Goal: Task Accomplishment & Management: Manage account settings

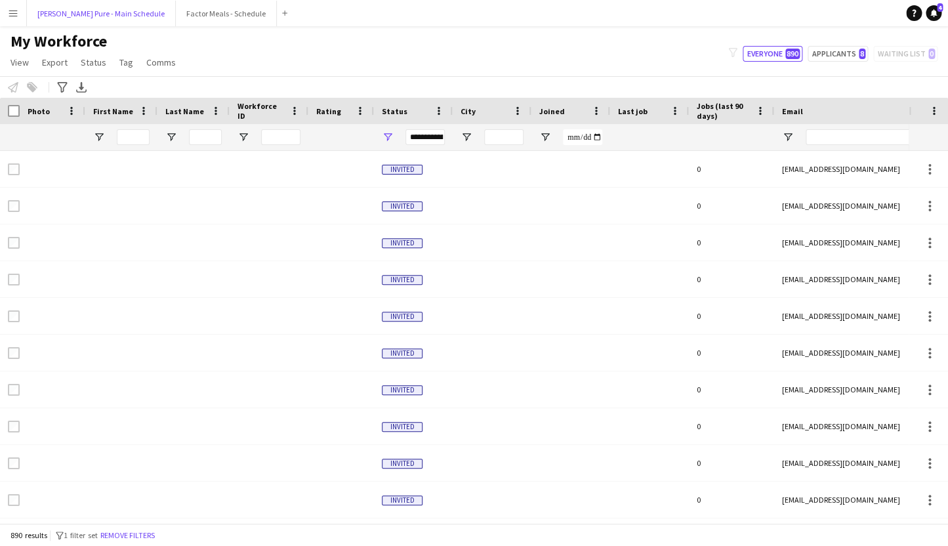
click at [79, 11] on button "[PERSON_NAME] Pure - Main Schedule Close" at bounding box center [101, 14] width 149 height 26
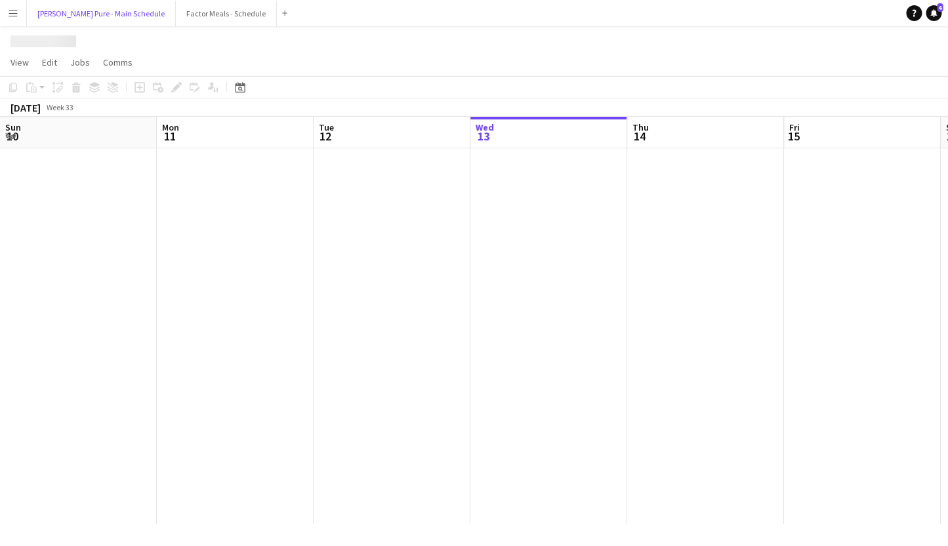
scroll to position [0, 314]
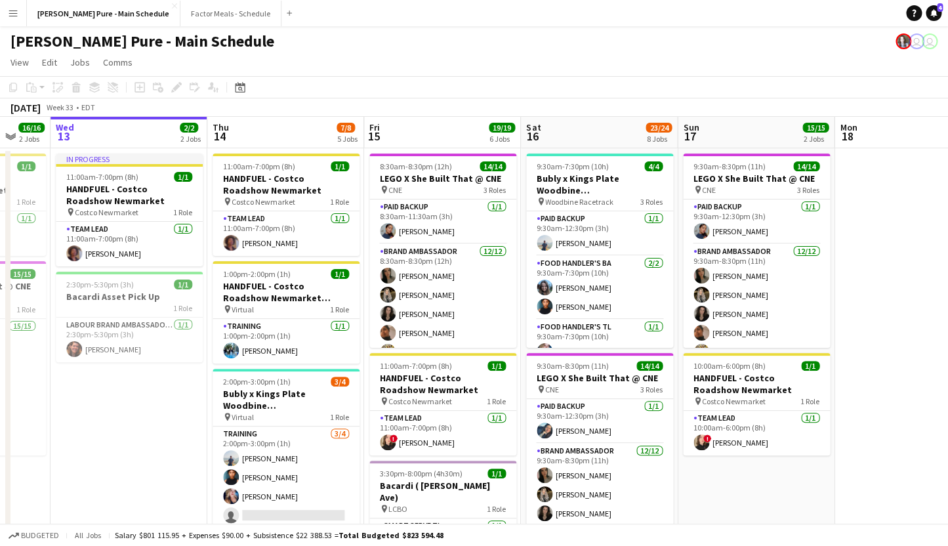
drag, startPoint x: 826, startPoint y: 281, endPoint x: 411, endPoint y: 265, distance: 415.2
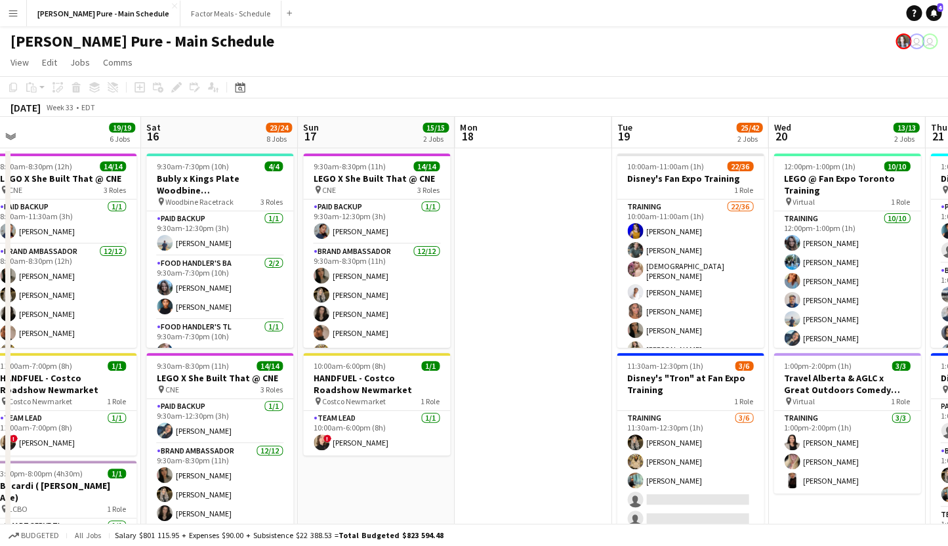
drag, startPoint x: 658, startPoint y: 240, endPoint x: 343, endPoint y: 226, distance: 314.7
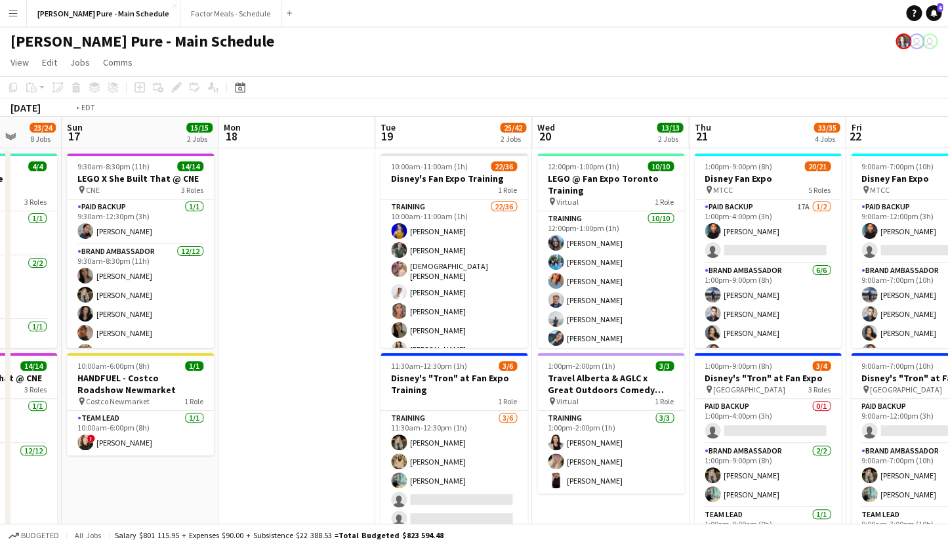
scroll to position [0, 422]
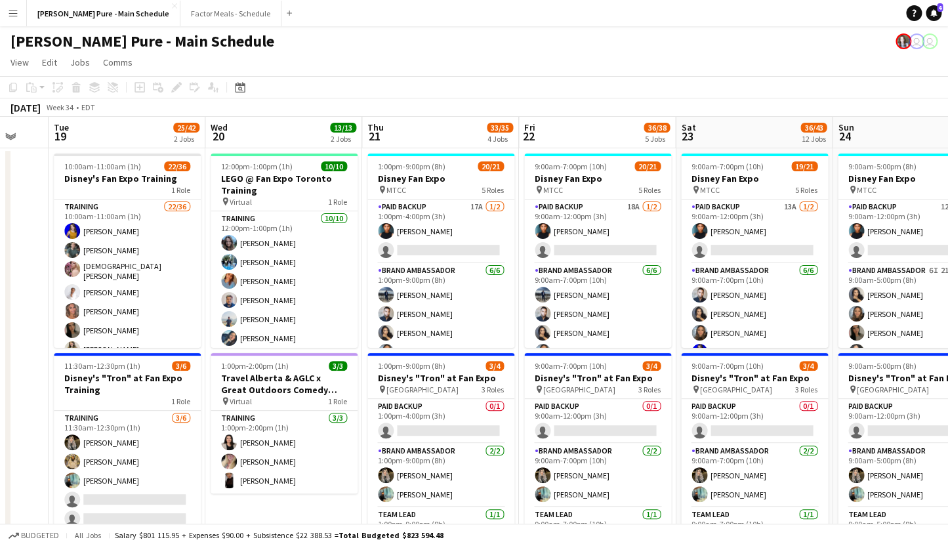
drag, startPoint x: 673, startPoint y: 254, endPoint x: 425, endPoint y: 213, distance: 252.2
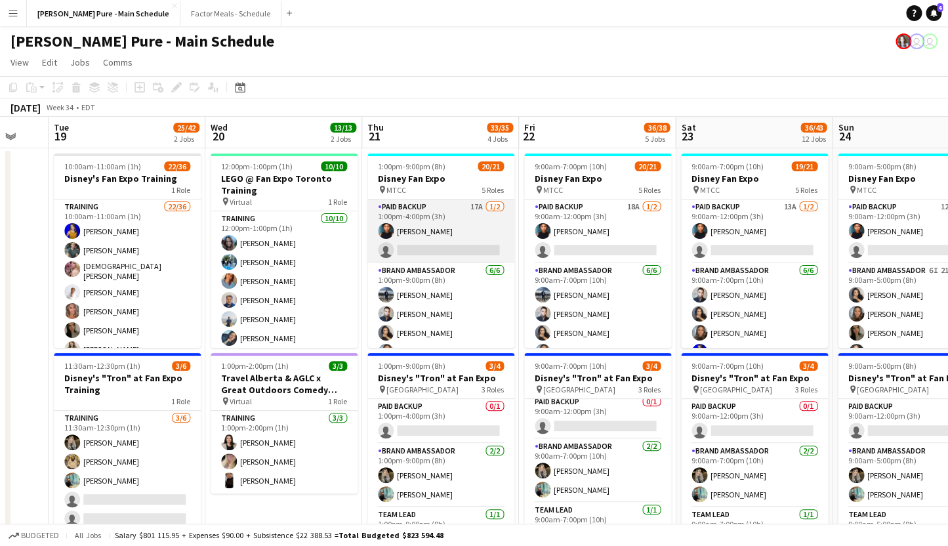
click at [431, 225] on app-card-role "Paid Backup 17A [DATE] 1:00pm-4:00pm (3h) [PERSON_NAME] single-neutral-actions" at bounding box center [441, 232] width 147 height 64
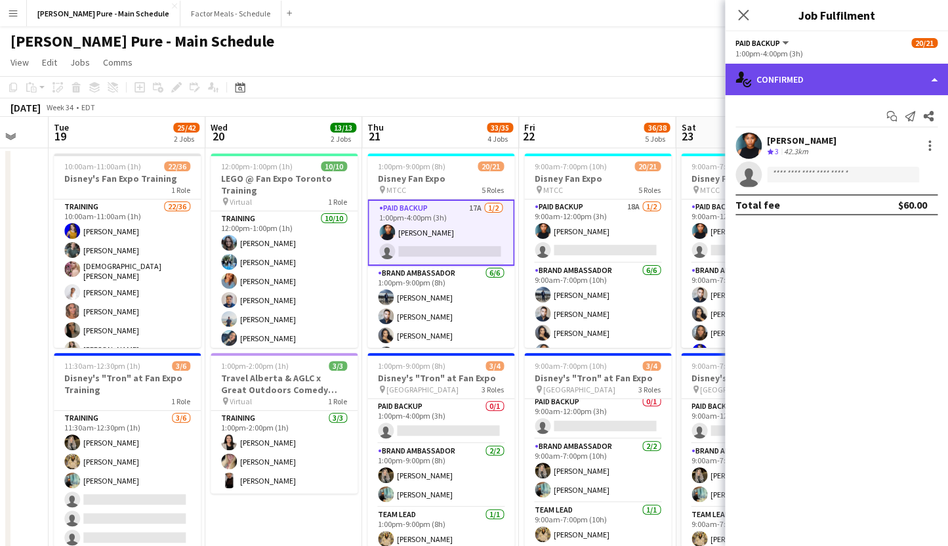
click at [836, 75] on div "single-neutral-actions-check-2 Confirmed" at bounding box center [836, 80] width 223 height 32
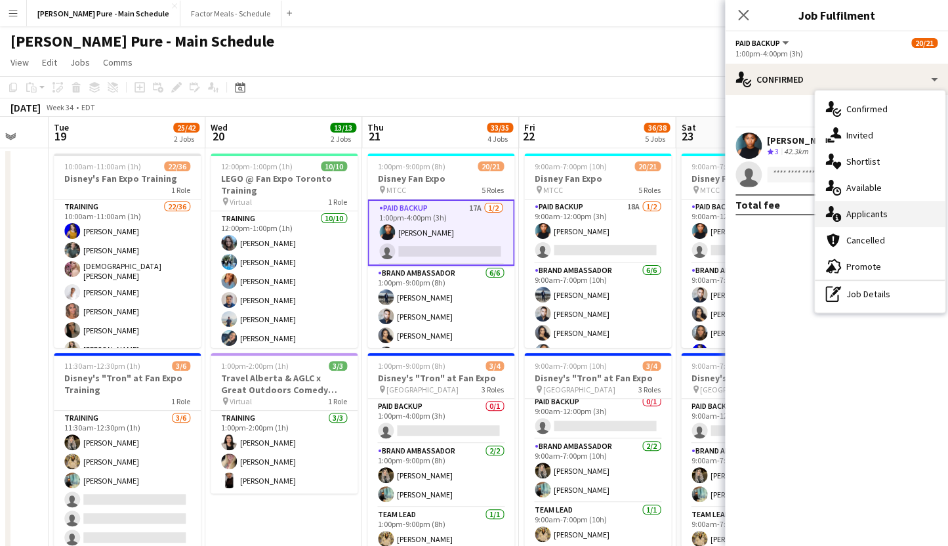
click at [865, 215] on div "single-neutral-actions-information Applicants" at bounding box center [880, 214] width 130 height 26
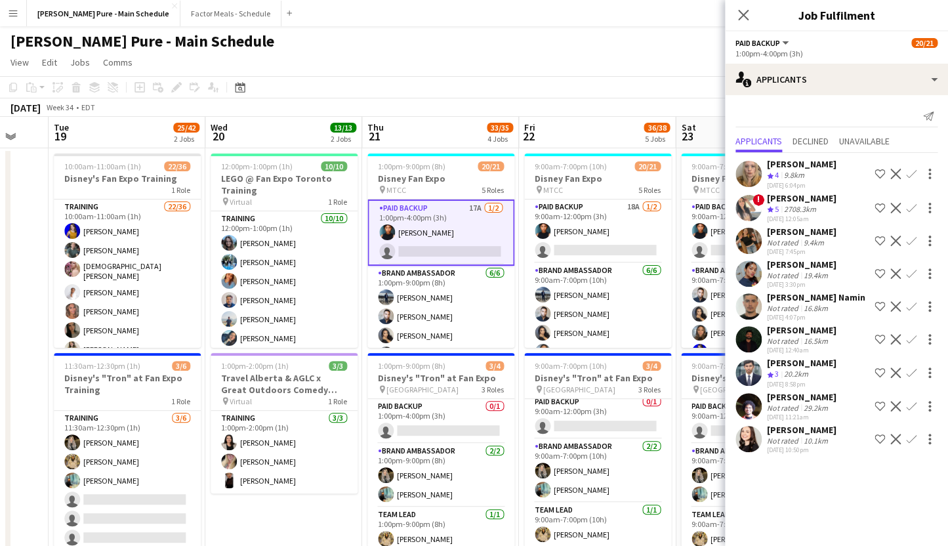
click at [777, 436] on div "[PERSON_NAME]" at bounding box center [802, 430] width 70 height 12
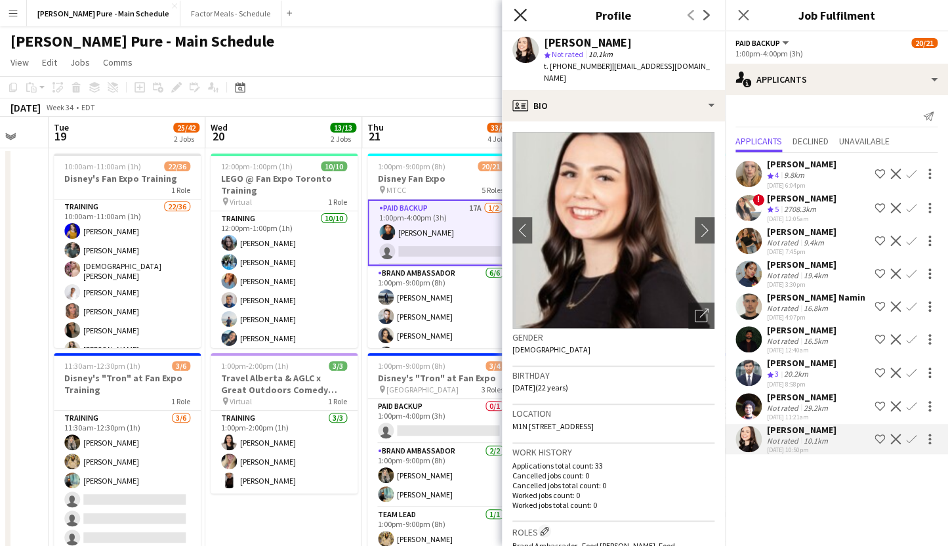
click at [522, 16] on icon at bounding box center [520, 15] width 12 height 12
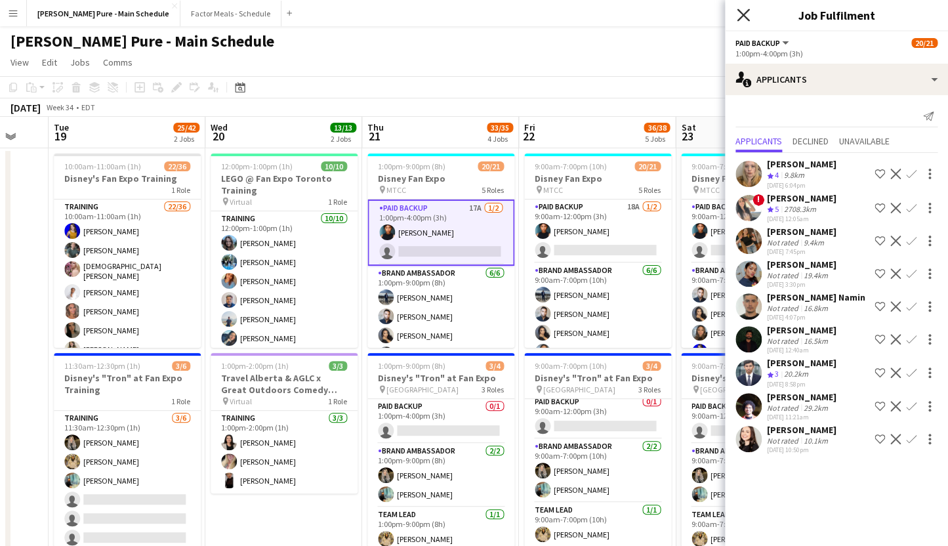
click at [750, 16] on icon "Close pop-in" at bounding box center [743, 15] width 12 height 12
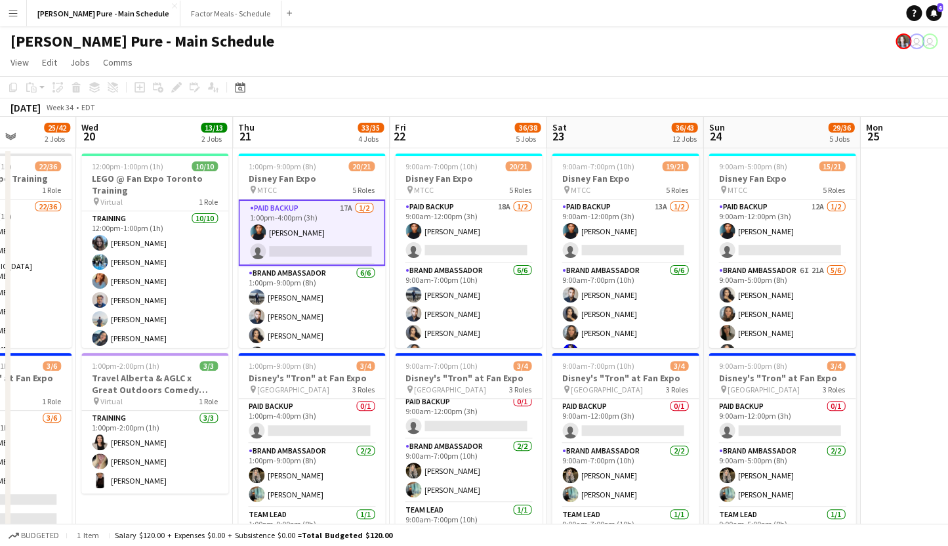
scroll to position [0, 652]
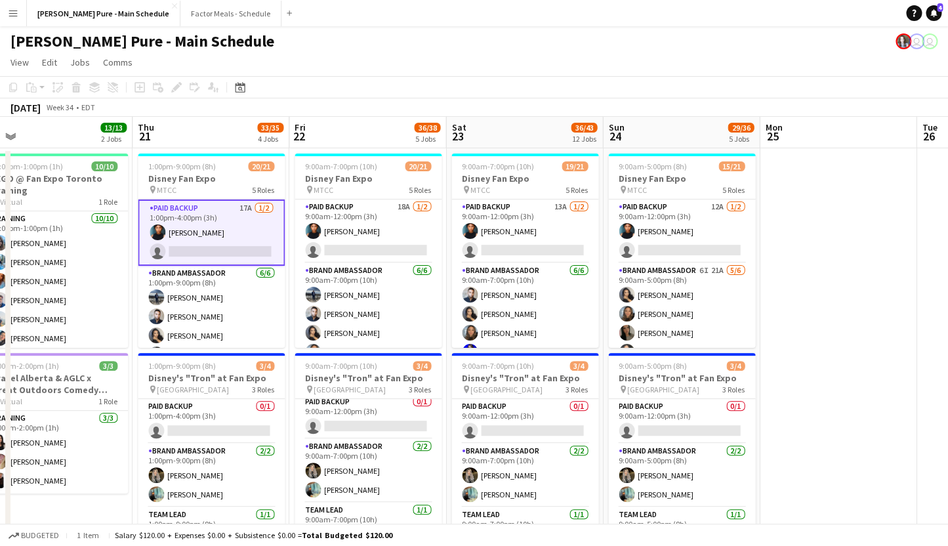
drag, startPoint x: 651, startPoint y: 266, endPoint x: 426, endPoint y: 268, distance: 225.2
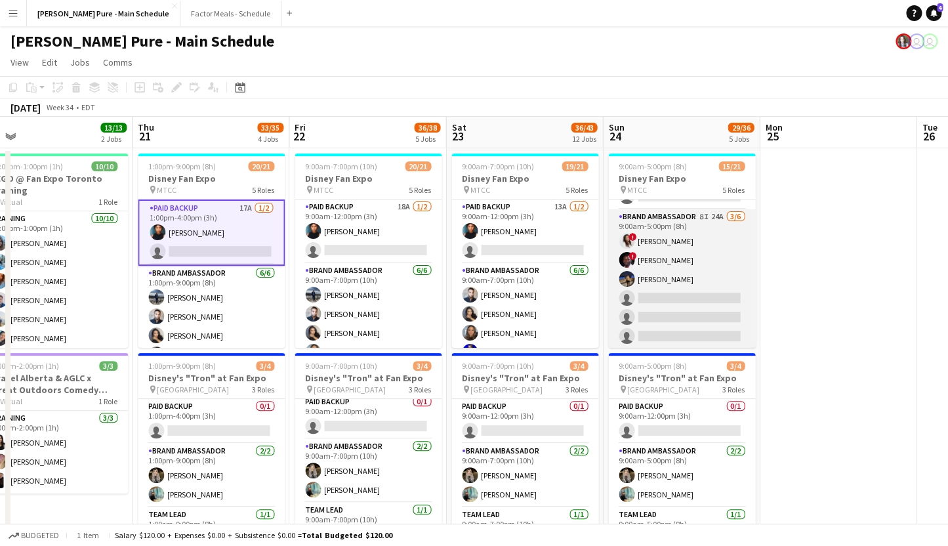
scroll to position [195, 0]
click at [666, 215] on app-card-role "Brand Ambassador 8I 24A [DATE] 9:00am-5:00pm (8h) ! [PERSON_NAME] ! [PERSON_NAM…" at bounding box center [681, 278] width 147 height 140
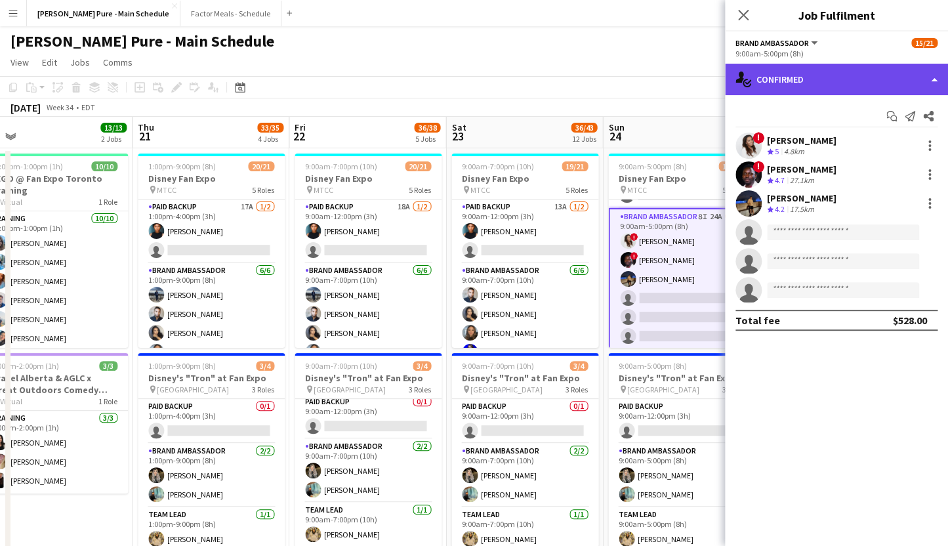
click at [830, 77] on div "single-neutral-actions-check-2 Confirmed" at bounding box center [836, 80] width 223 height 32
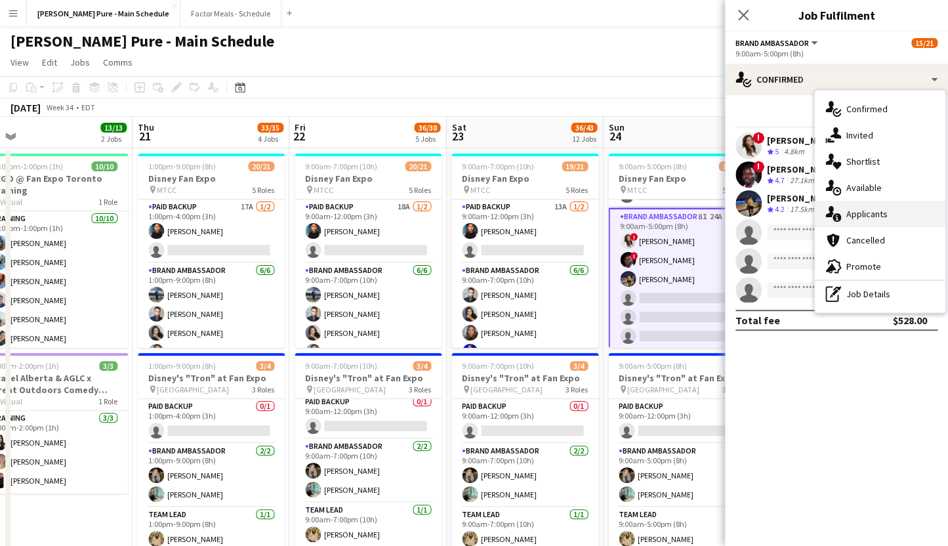
click at [889, 217] on div "single-neutral-actions-information Applicants" at bounding box center [880, 214] width 130 height 26
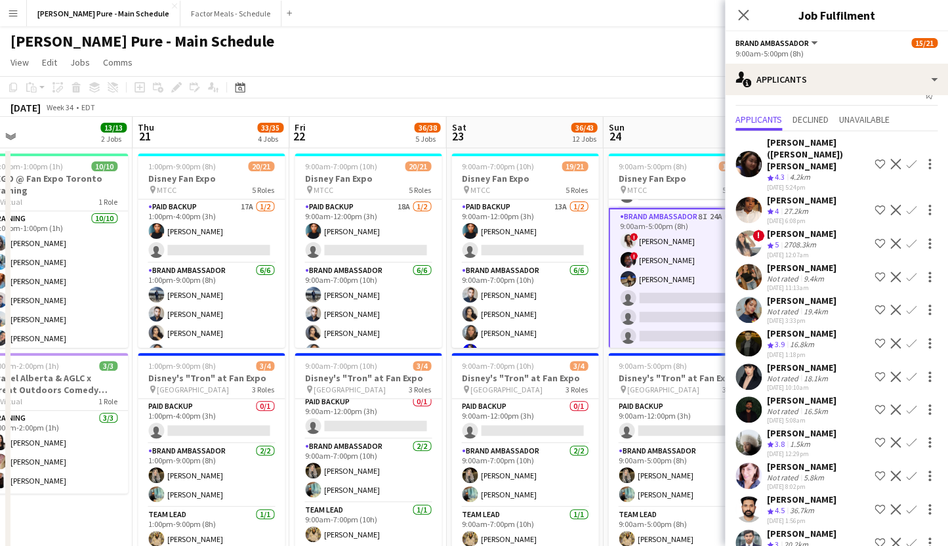
scroll to position [23, 0]
click at [912, 436] on app-icon "Confirm" at bounding box center [911, 441] width 11 height 11
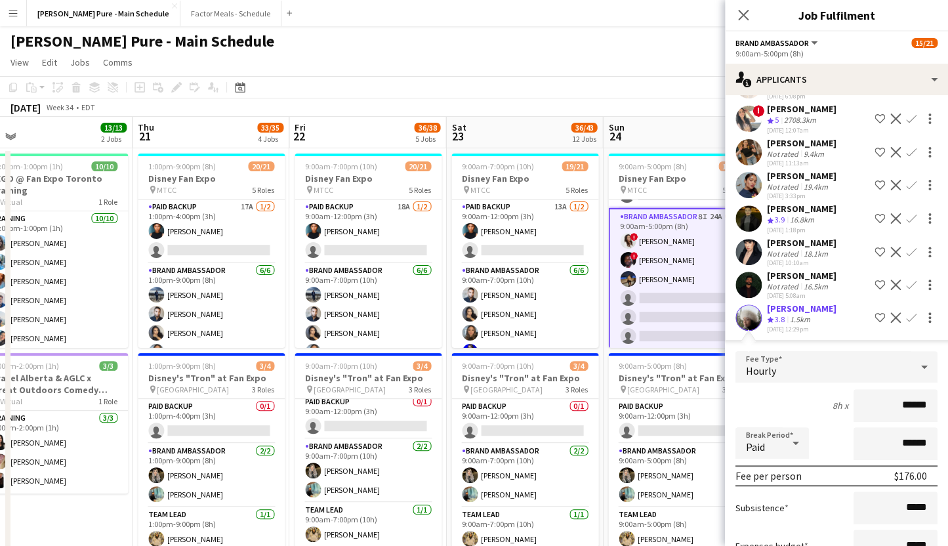
scroll to position [302, 0]
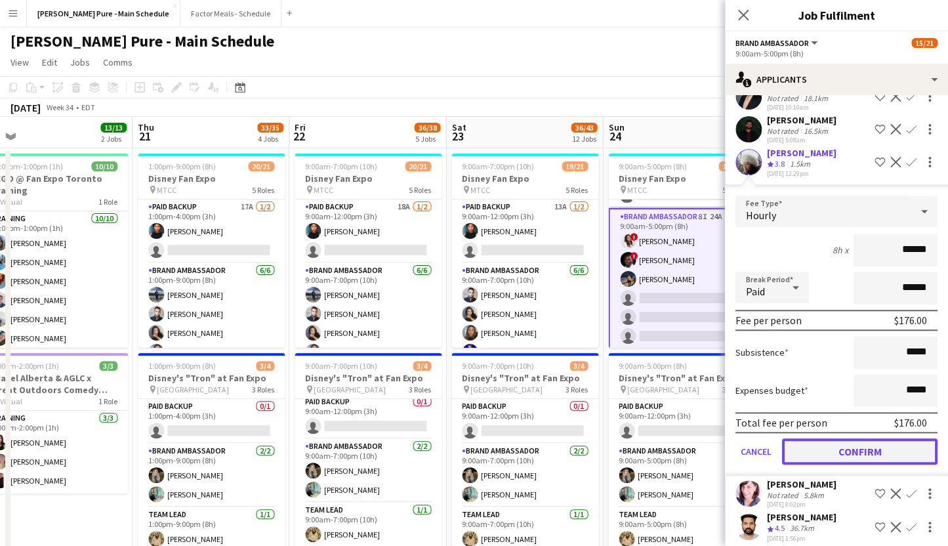
click at [850, 438] on button "Confirm" at bounding box center [860, 451] width 156 height 26
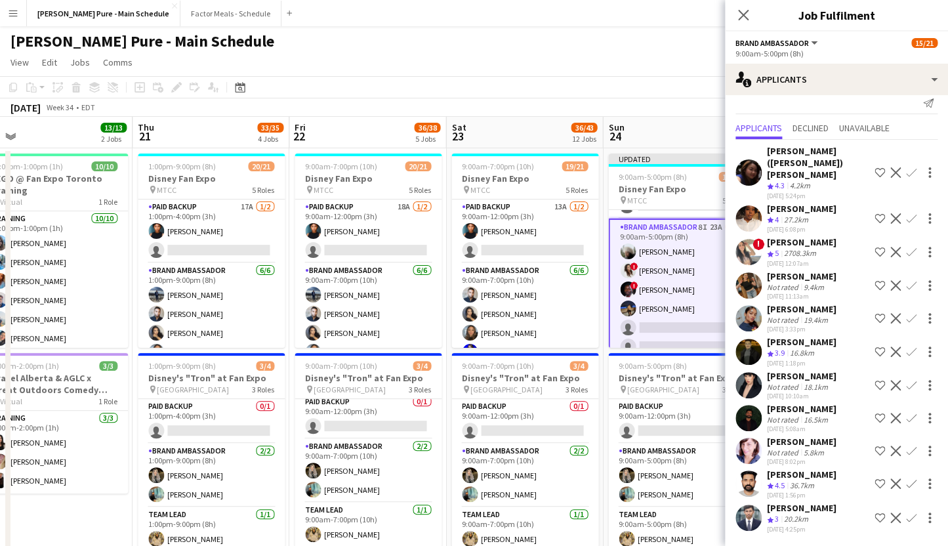
scroll to position [0, 0]
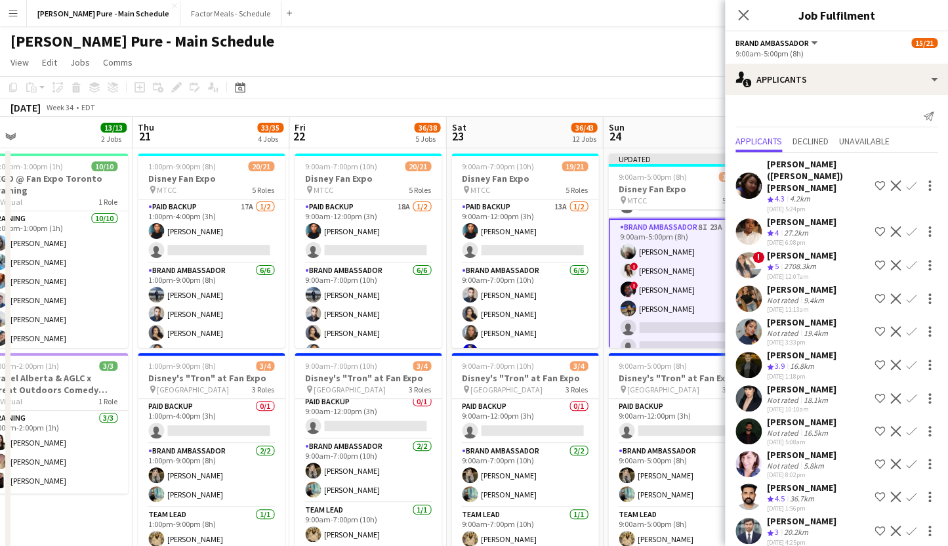
click at [908, 260] on app-icon "Confirm" at bounding box center [911, 265] width 11 height 11
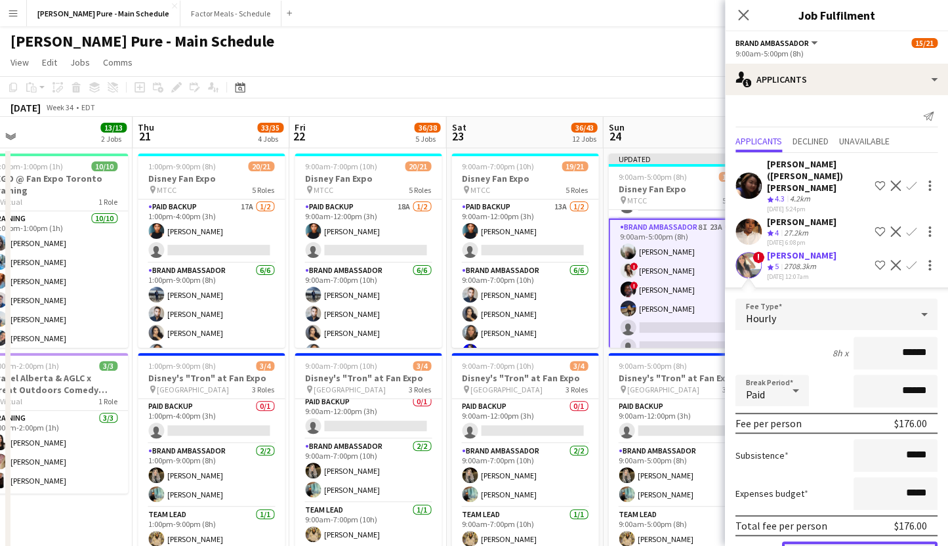
click at [822, 542] on button "Confirm" at bounding box center [860, 555] width 156 height 26
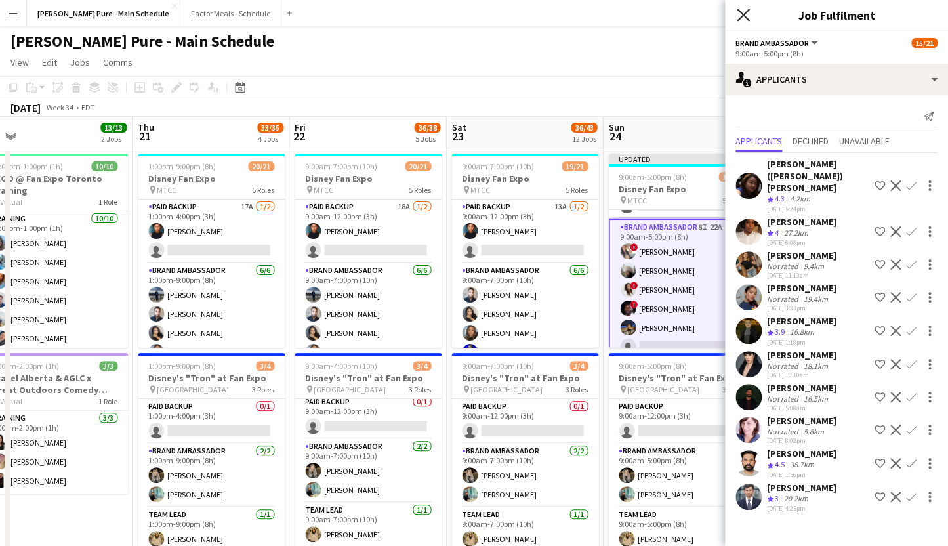
click at [746, 14] on icon at bounding box center [743, 15] width 12 height 12
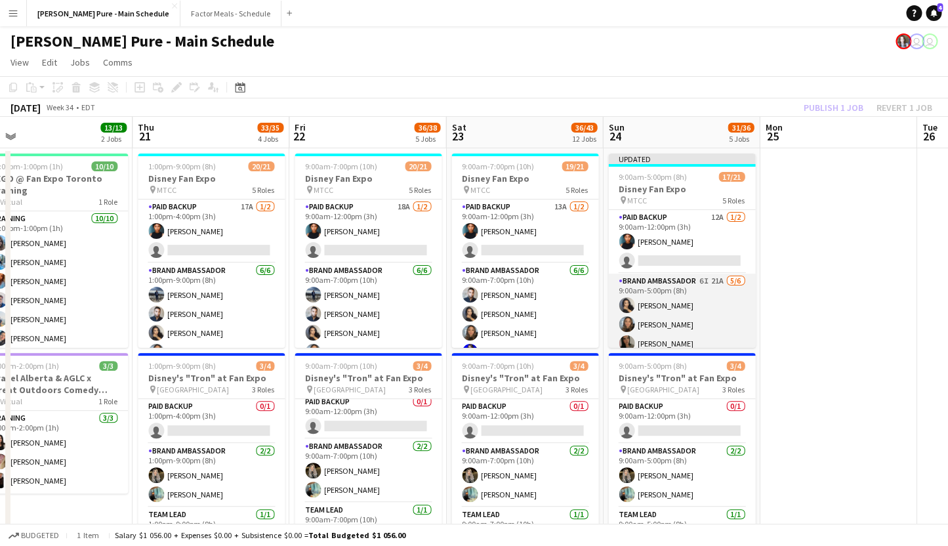
click at [640, 291] on app-card-role "Brand Ambassador 6I 21A [DATE] 9:00am-5:00pm (8h) [PERSON_NAME] [PERSON_NAME] […" at bounding box center [681, 344] width 147 height 140
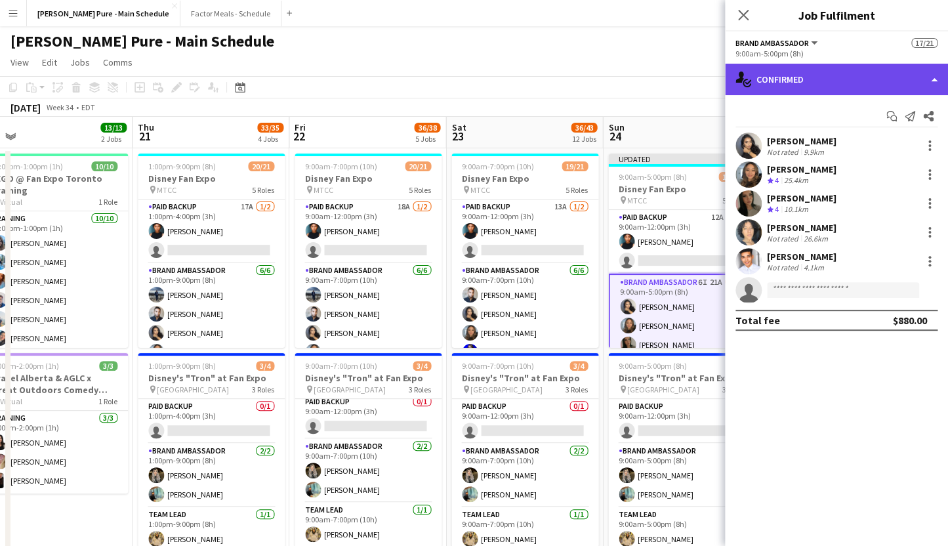
click at [836, 77] on div "single-neutral-actions-check-2 Confirmed" at bounding box center [836, 80] width 223 height 32
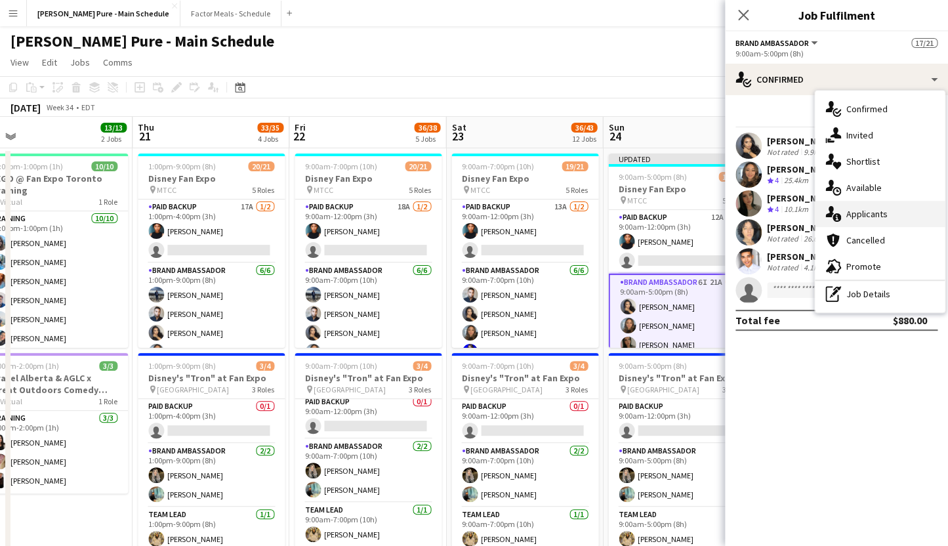
click at [893, 217] on div "single-neutral-actions-information Applicants" at bounding box center [880, 214] width 130 height 26
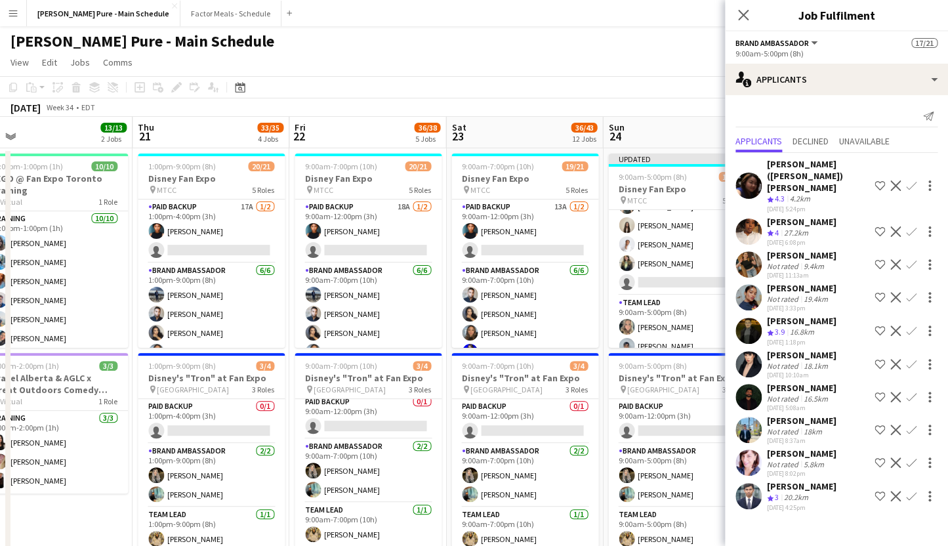
scroll to position [393, 0]
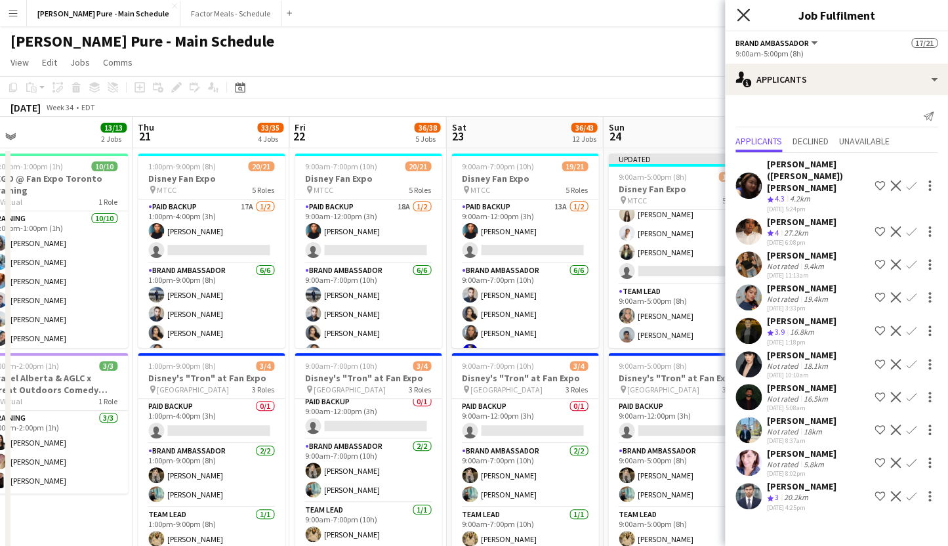
click at [746, 10] on icon "Close pop-in" at bounding box center [743, 15] width 12 height 12
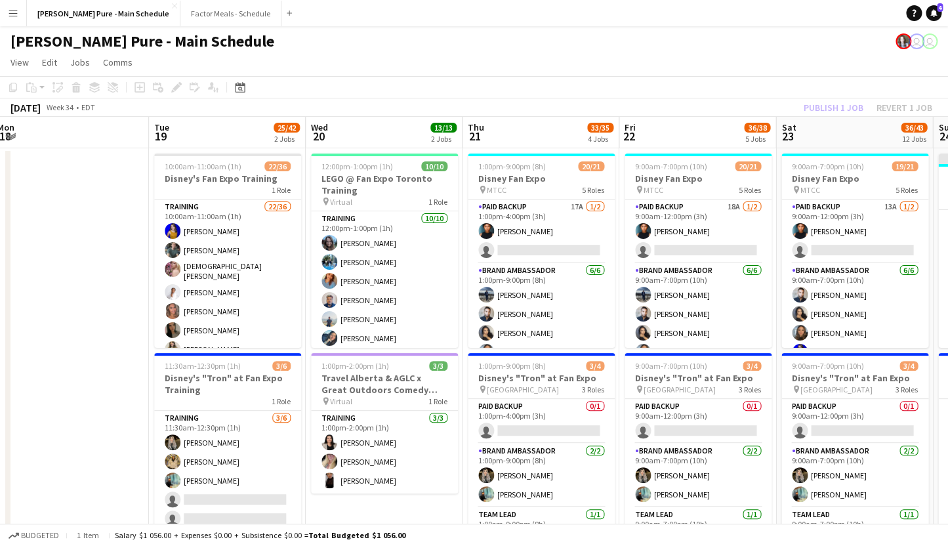
scroll to position [0, 317]
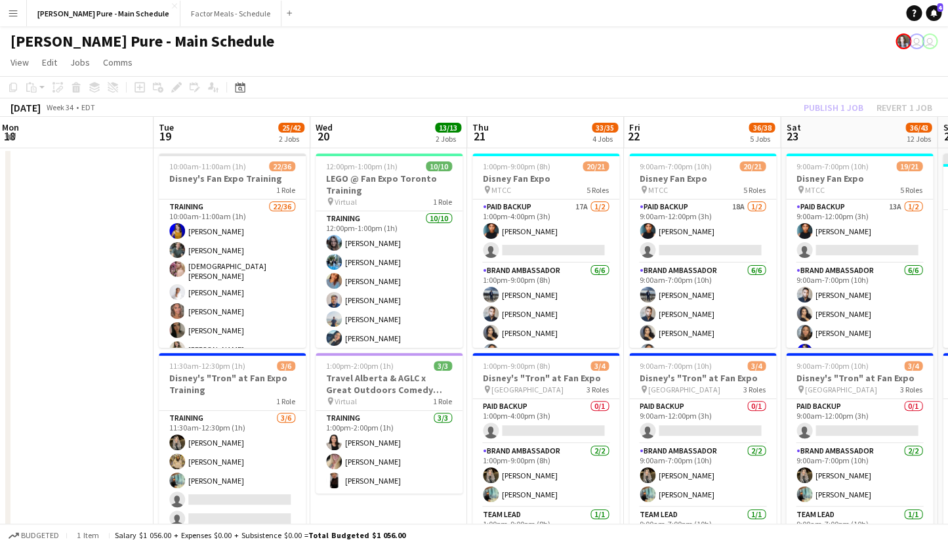
drag, startPoint x: 173, startPoint y: 314, endPoint x: 508, endPoint y: 303, distance: 335.0
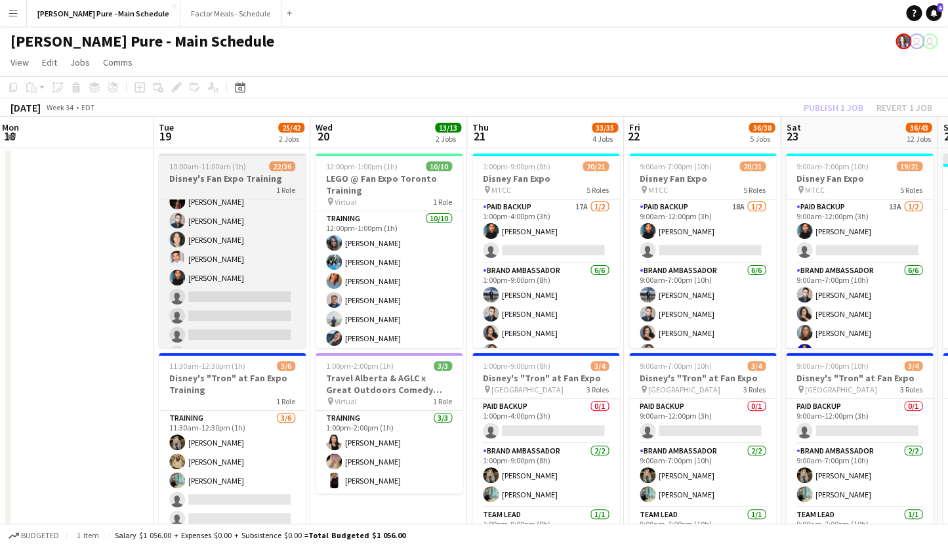
click at [205, 163] on span "10:00am-11:00am (1h)" at bounding box center [207, 166] width 77 height 10
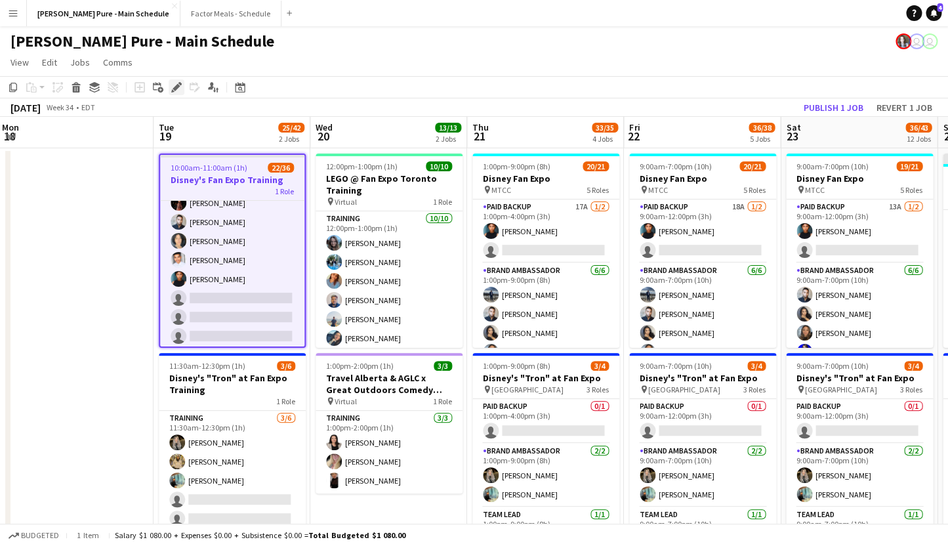
click at [171, 83] on div "Edit" at bounding box center [177, 87] width 16 height 16
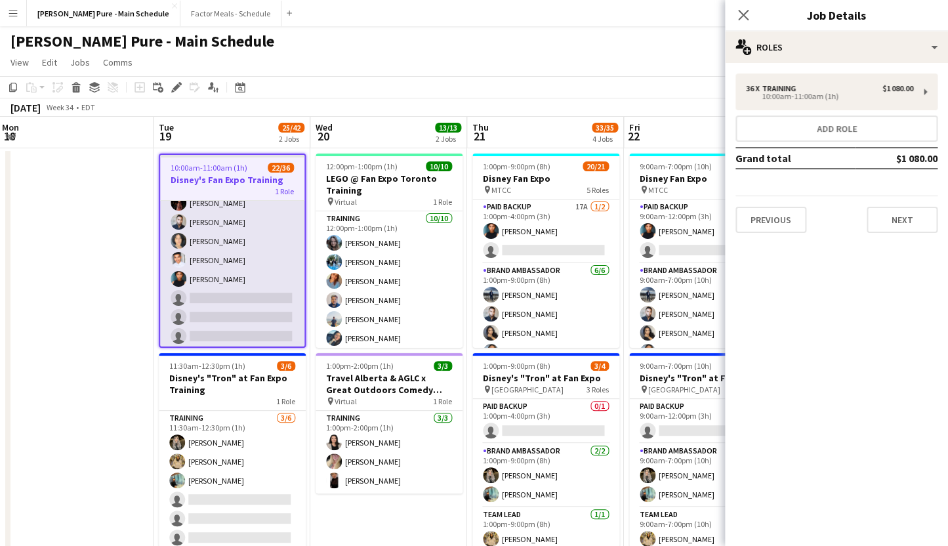
click at [216, 294] on app-card-role "Training 22/36 10:00am-11:00am (1h) [PERSON_NAME] [PERSON_NAME] [PERSON_NAME] […" at bounding box center [232, 201] width 144 height 715
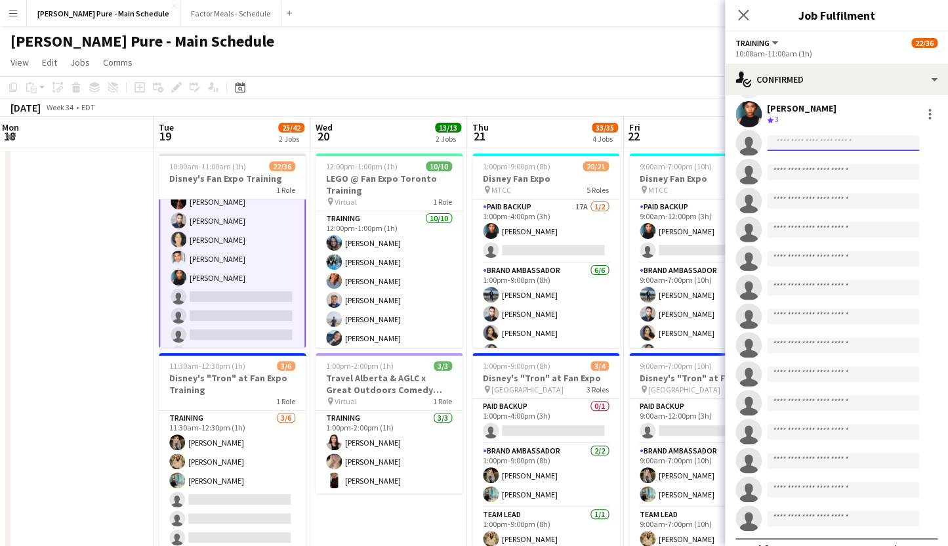
click at [793, 138] on input at bounding box center [843, 143] width 152 height 16
type input "*"
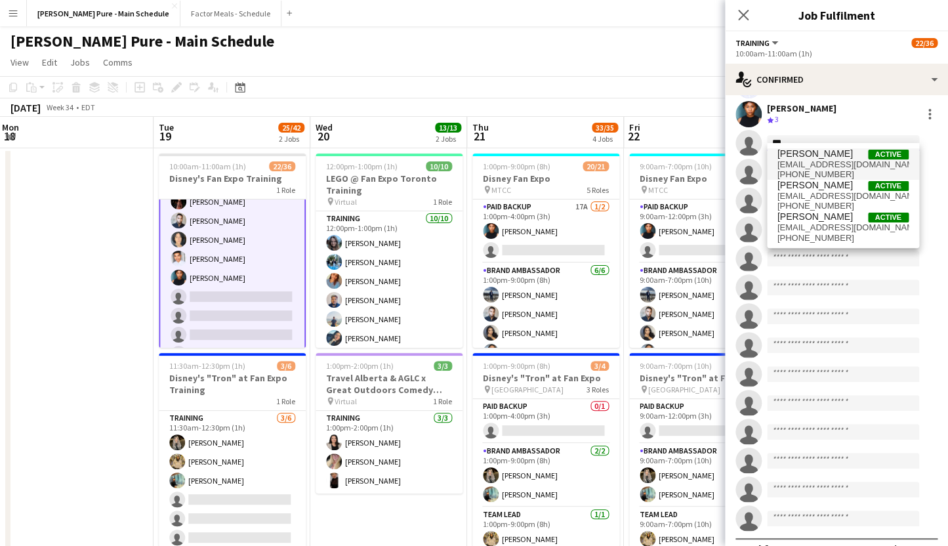
type input "***"
click at [832, 160] on span "[EMAIL_ADDRESS][DOMAIN_NAME]" at bounding box center [843, 165] width 131 height 11
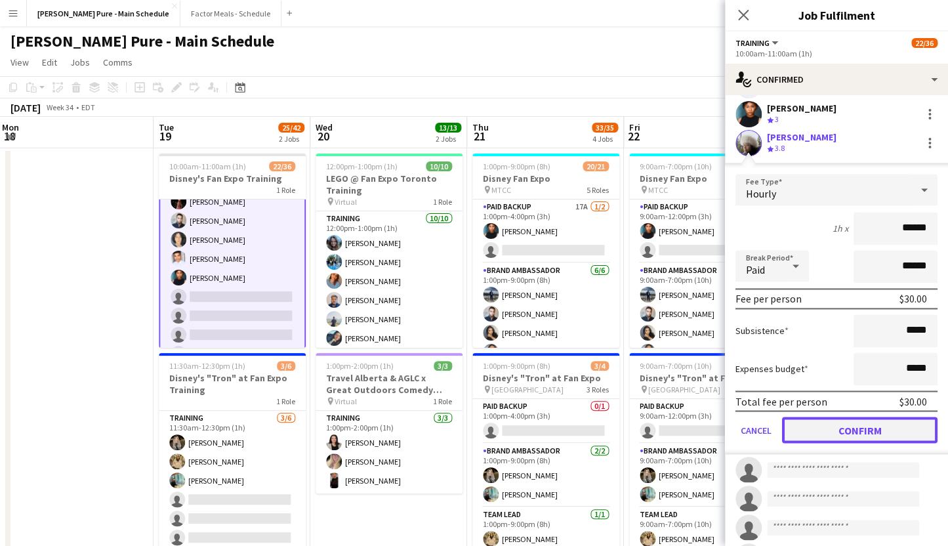
click at [833, 424] on button "Confirm" at bounding box center [860, 430] width 156 height 26
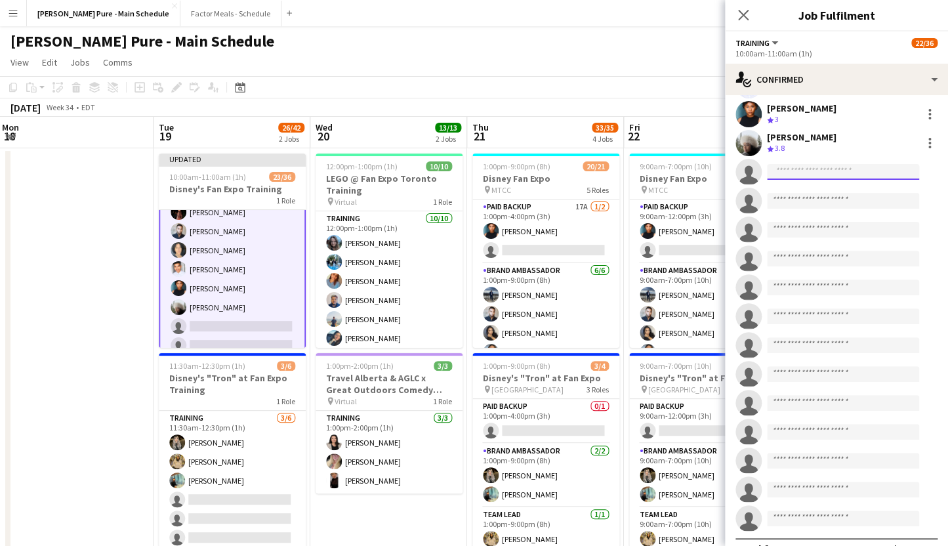
click at [816, 164] on input at bounding box center [843, 172] width 152 height 16
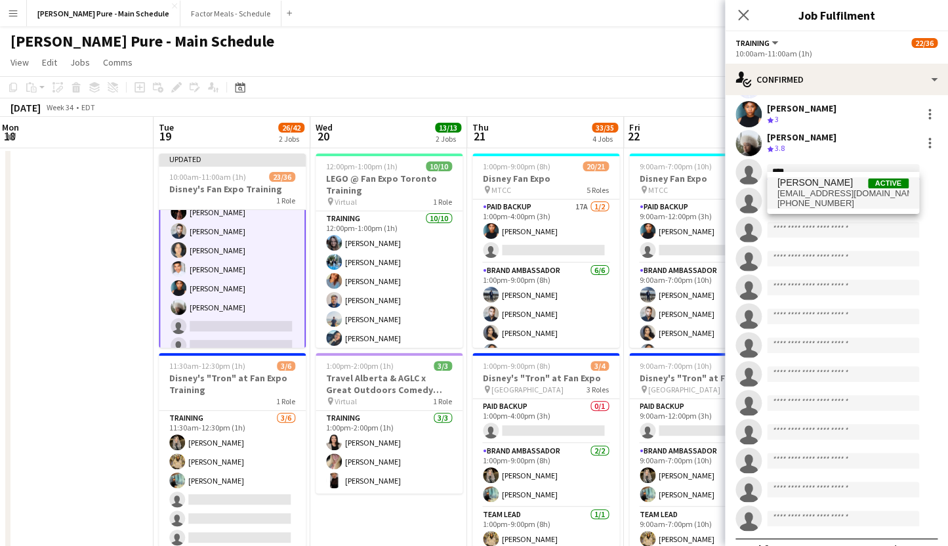
type input "****"
click at [824, 200] on span "[PHONE_NUMBER]" at bounding box center [843, 203] width 131 height 11
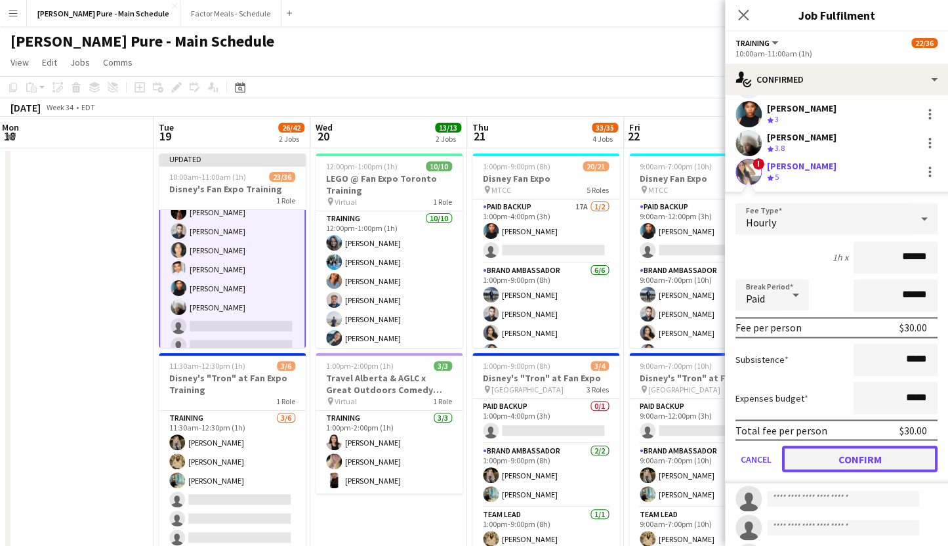
click at [809, 452] on button "Confirm" at bounding box center [860, 459] width 156 height 26
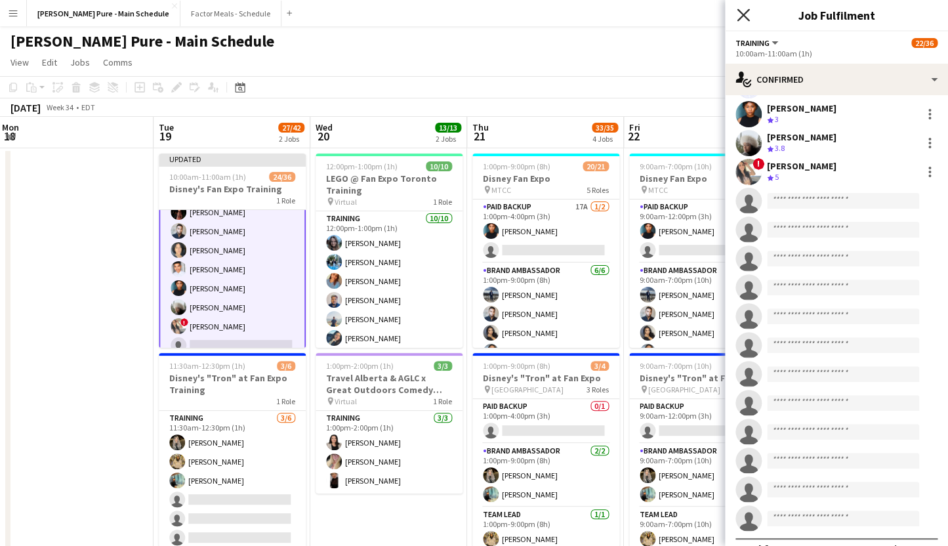
click at [742, 13] on icon at bounding box center [743, 15] width 12 height 12
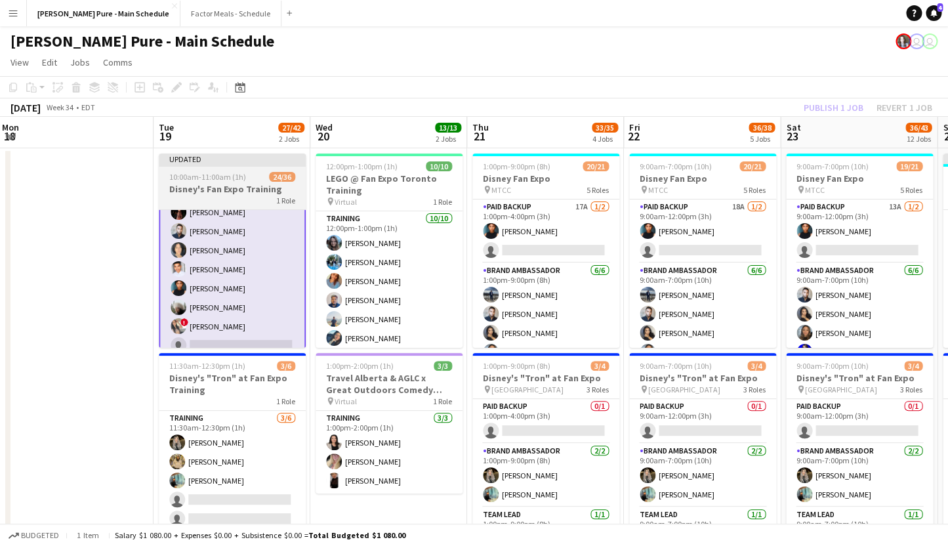
click at [188, 163] on div "Updated" at bounding box center [232, 159] width 147 height 11
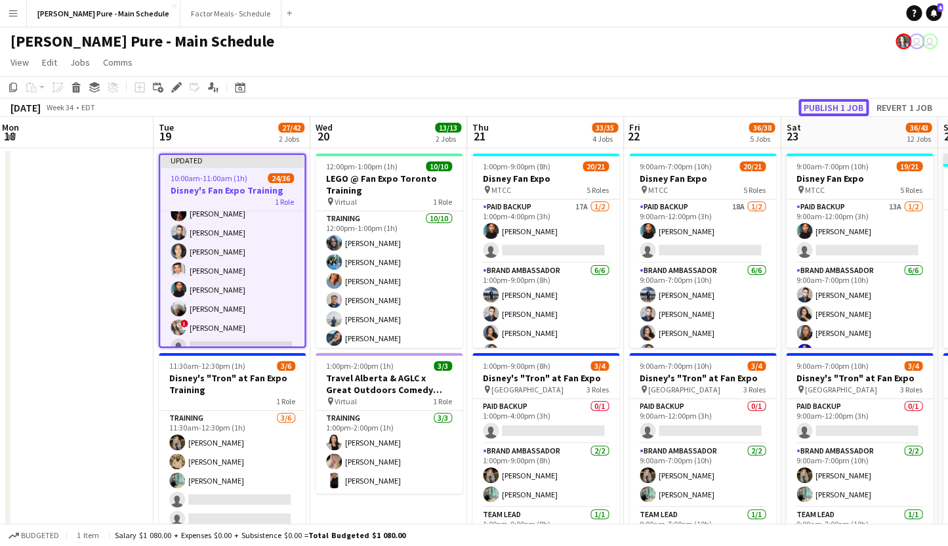
click at [834, 105] on button "Publish 1 job" at bounding box center [834, 107] width 70 height 17
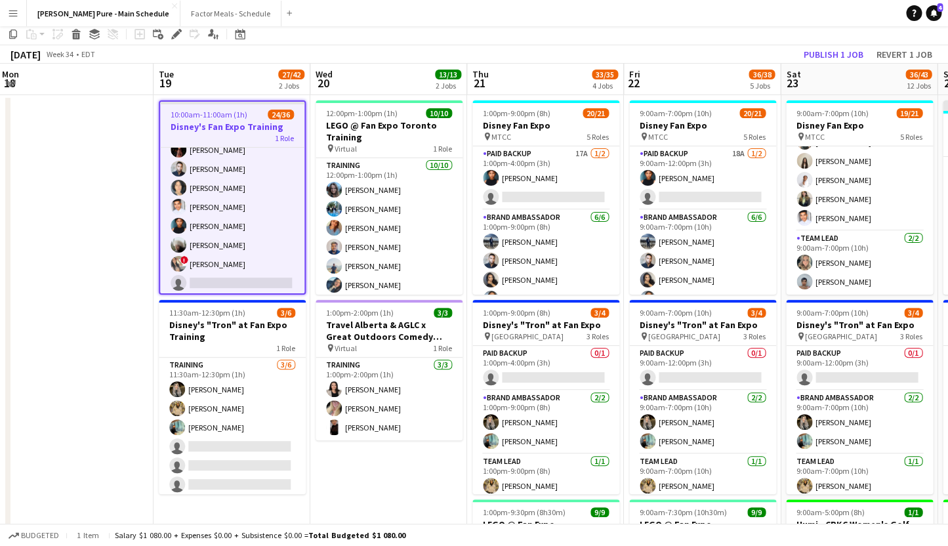
scroll to position [219, 0]
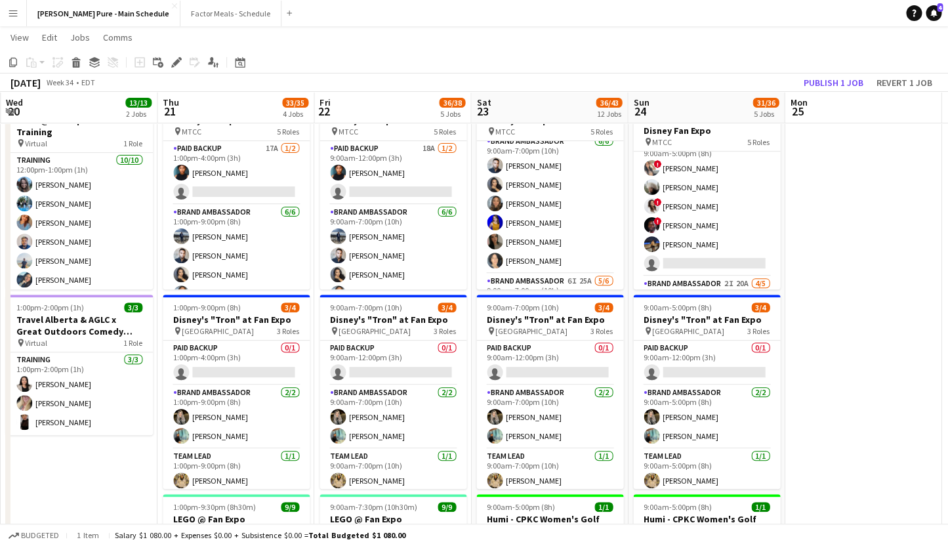
drag, startPoint x: 869, startPoint y: 257, endPoint x: 559, endPoint y: 295, distance: 312.2
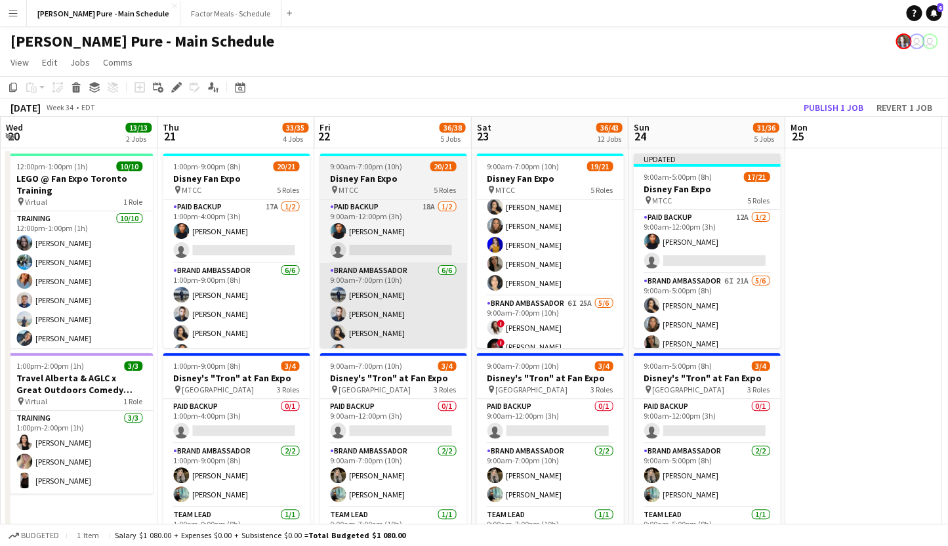
scroll to position [109, 0]
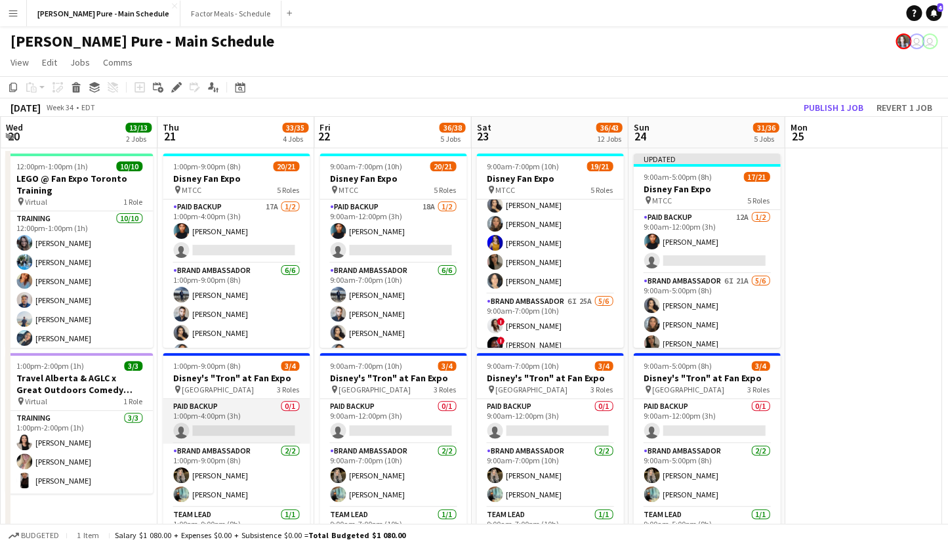
click at [204, 412] on app-card-role "Paid Backup 0/1 1:00pm-4:00pm (3h) single-neutral-actions" at bounding box center [236, 421] width 147 height 45
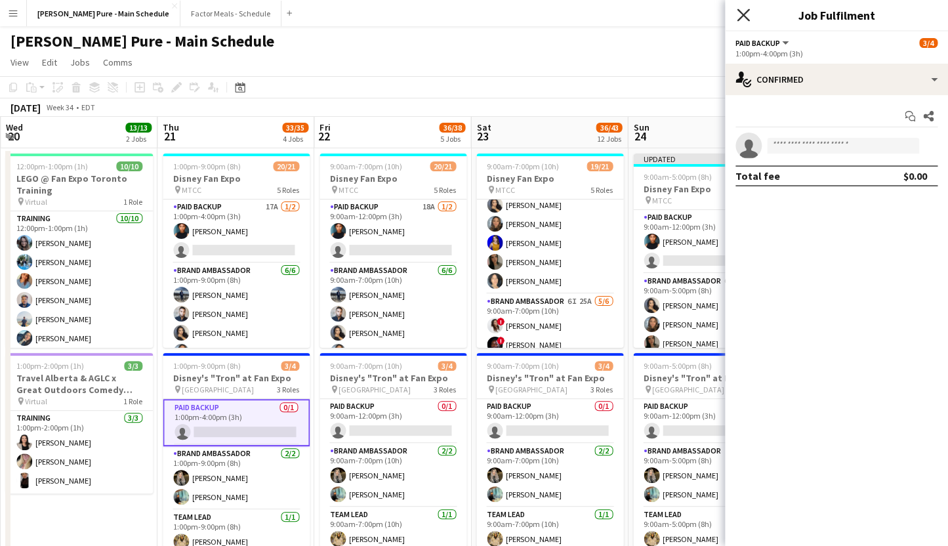
click at [744, 11] on icon "Close pop-in" at bounding box center [743, 15] width 12 height 12
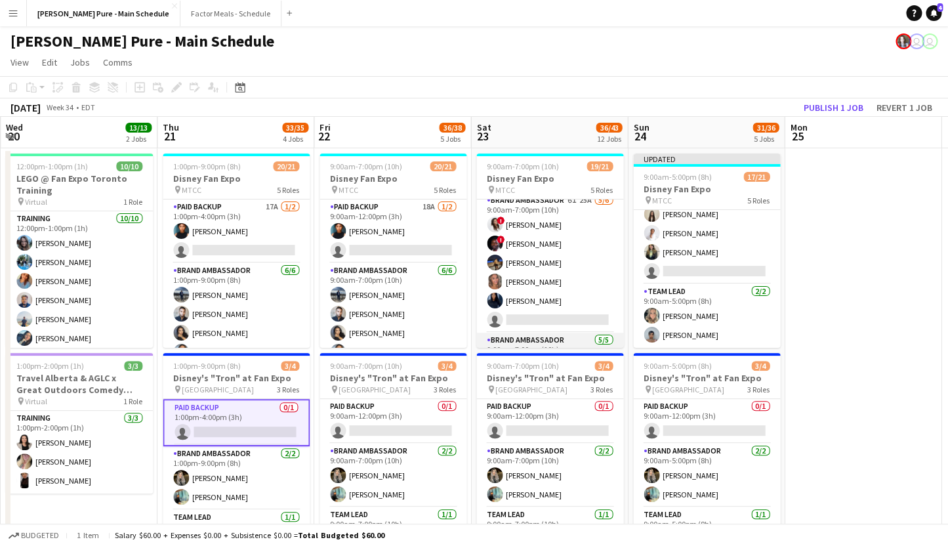
scroll to position [205, 0]
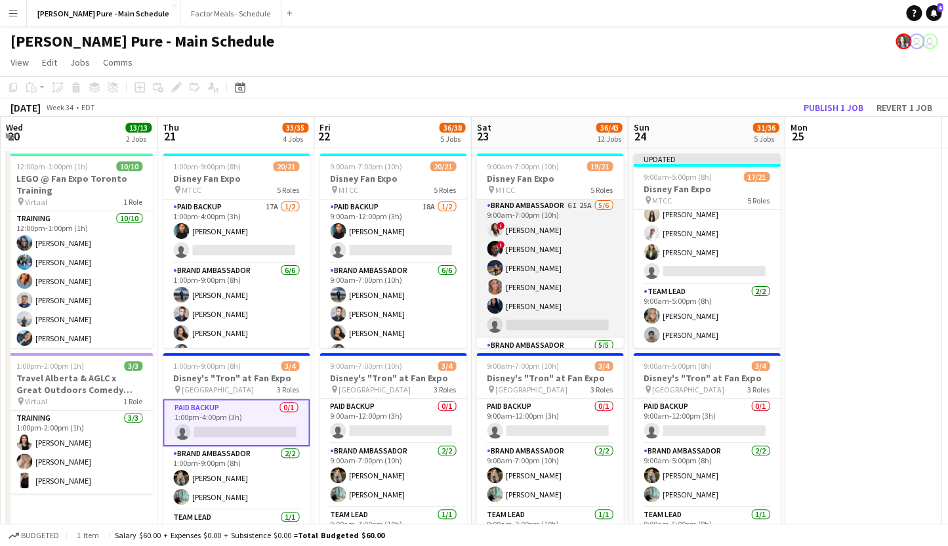
click at [533, 213] on app-card-role "Brand Ambassador 6I 25A [DATE] 9:00am-7:00pm (10h) ! [PERSON_NAME] ! [PERSON_NA…" at bounding box center [550, 268] width 147 height 140
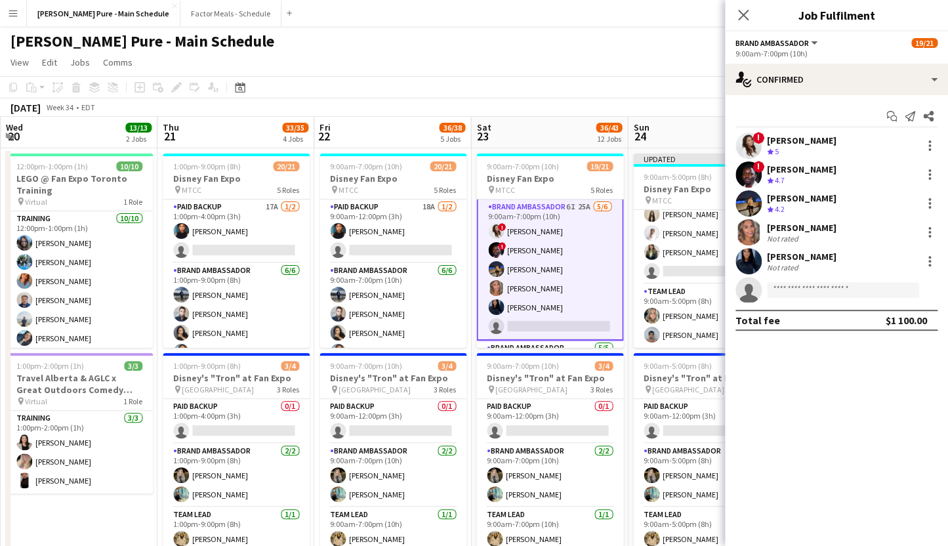
scroll to position [206, 0]
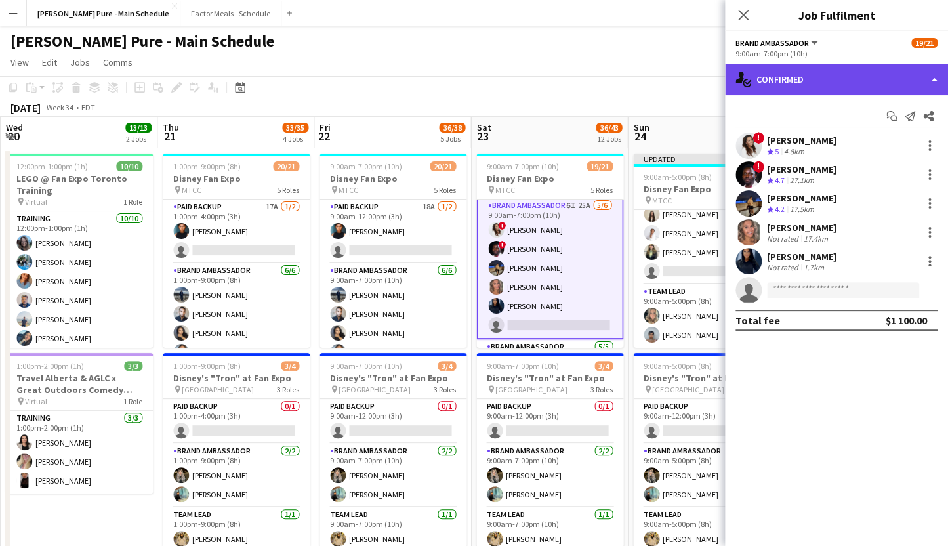
click at [835, 72] on div "single-neutral-actions-check-2 Confirmed" at bounding box center [836, 80] width 223 height 32
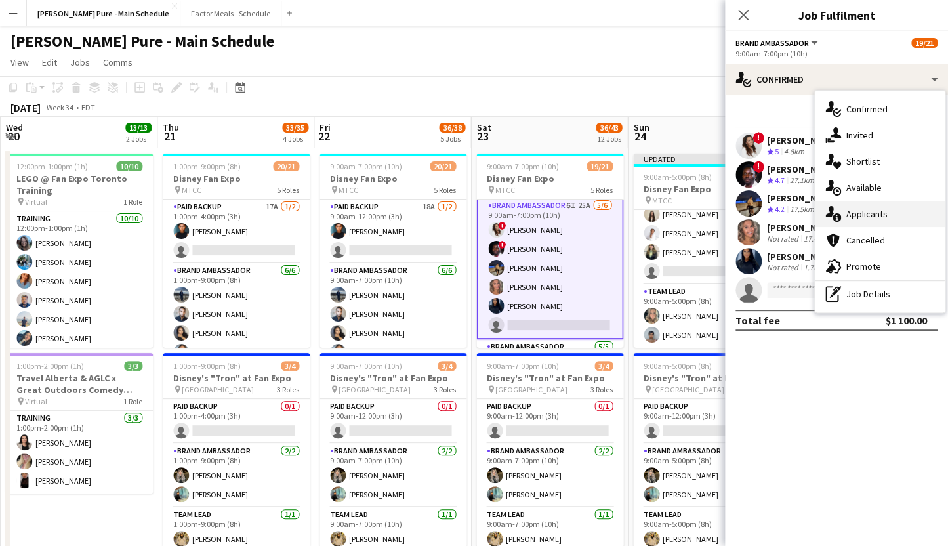
click at [872, 211] on div "single-neutral-actions-information Applicants" at bounding box center [880, 214] width 130 height 26
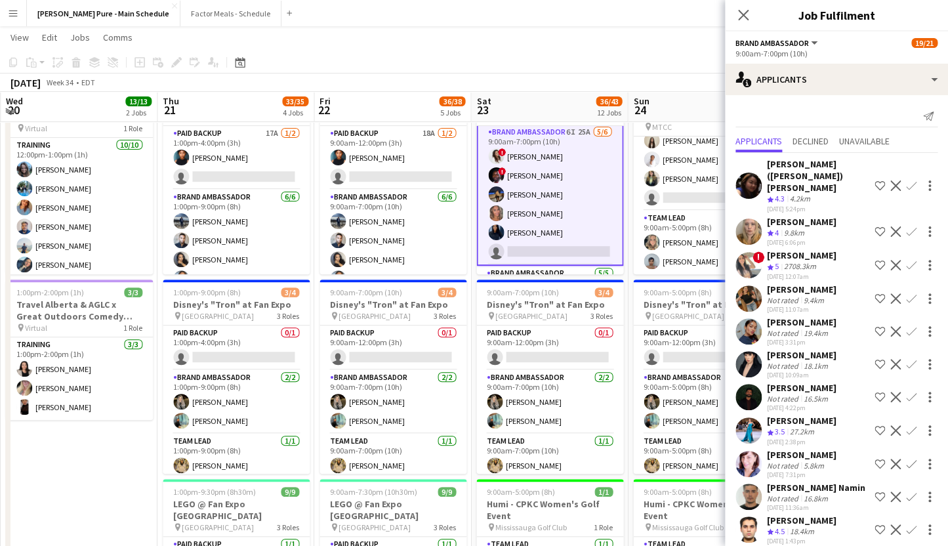
scroll to position [71, 0]
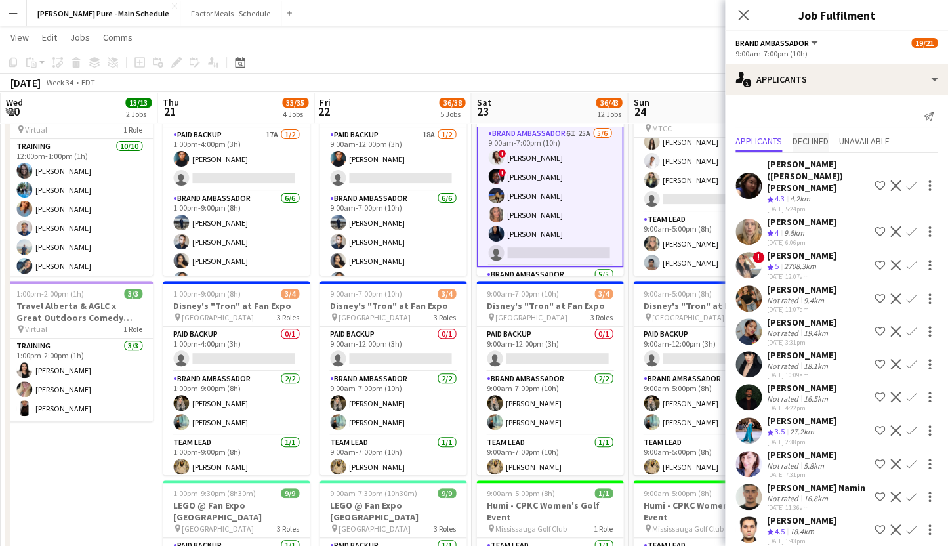
click at [813, 140] on span "Declined" at bounding box center [811, 141] width 36 height 9
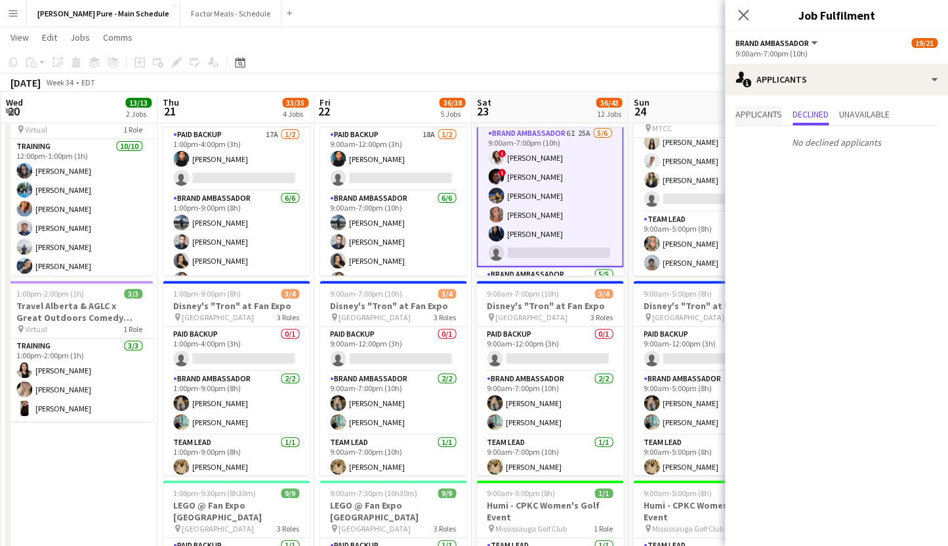
click at [750, 124] on span "Applicants" at bounding box center [759, 116] width 47 height 20
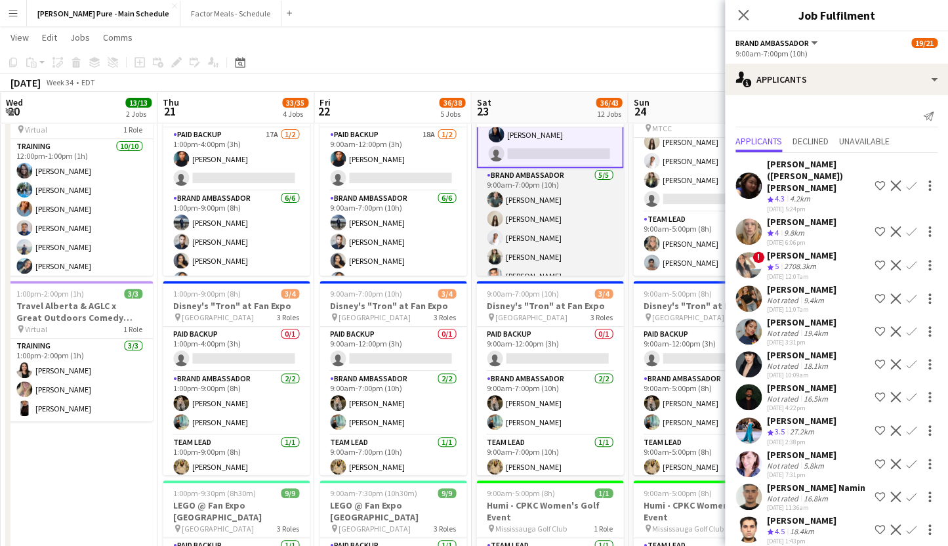
click at [538, 186] on app-card-role "Brand Ambassador [DATE] 9:00am-7:00pm (10h) [PERSON_NAME] [PERSON_NAME] [PERSON…" at bounding box center [550, 228] width 147 height 121
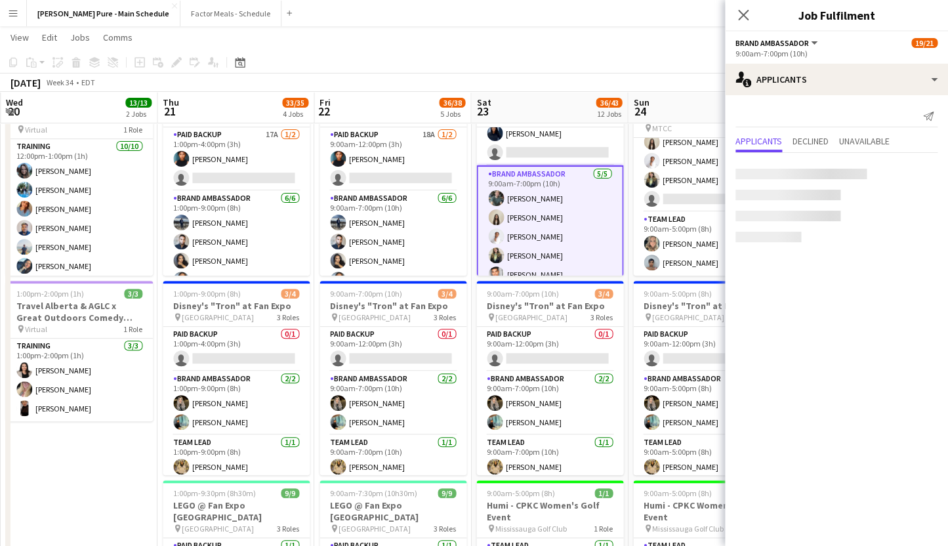
scroll to position [304, 0]
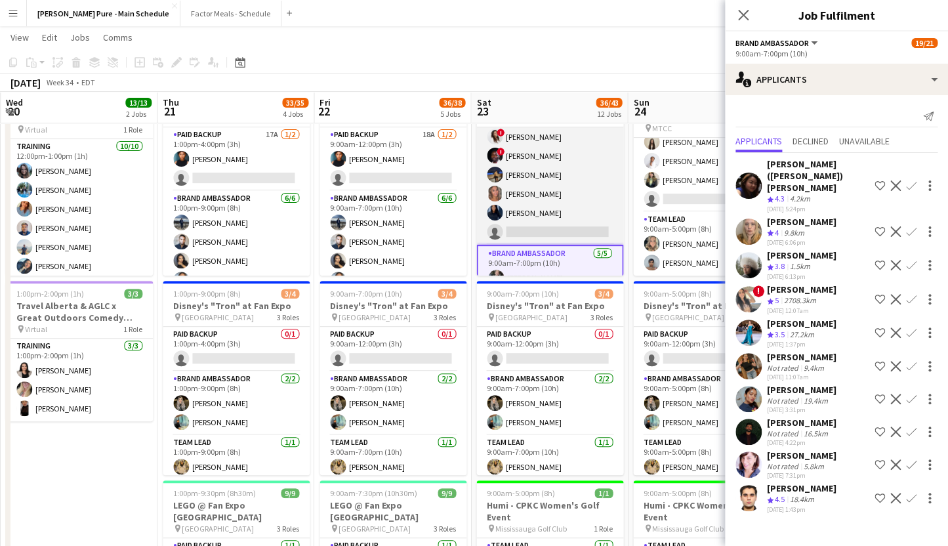
click at [524, 224] on app-card-role "Brand Ambassador 6I 25A [DATE] 9:00am-7:00pm (10h) ! [PERSON_NAME] ! [PERSON_NA…" at bounding box center [550, 175] width 147 height 140
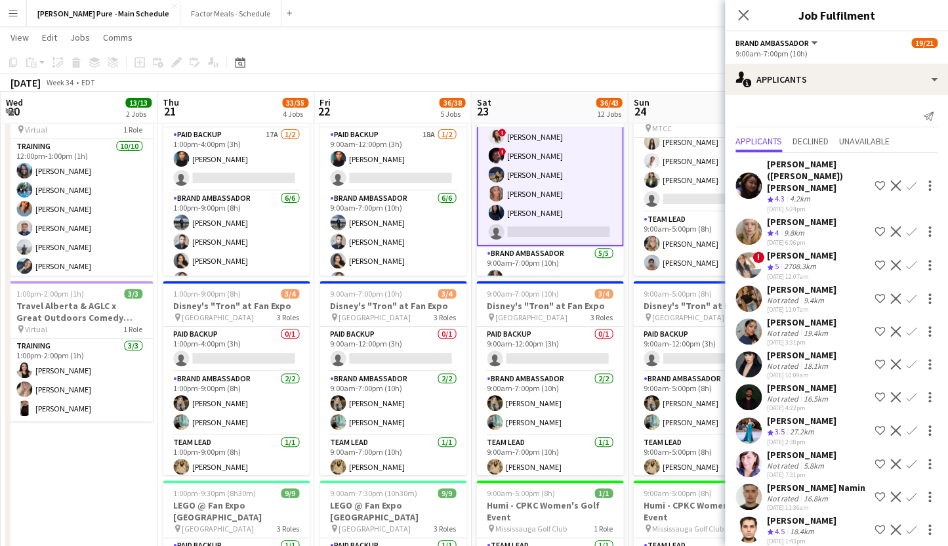
click at [910, 260] on app-icon "Confirm" at bounding box center [911, 265] width 11 height 11
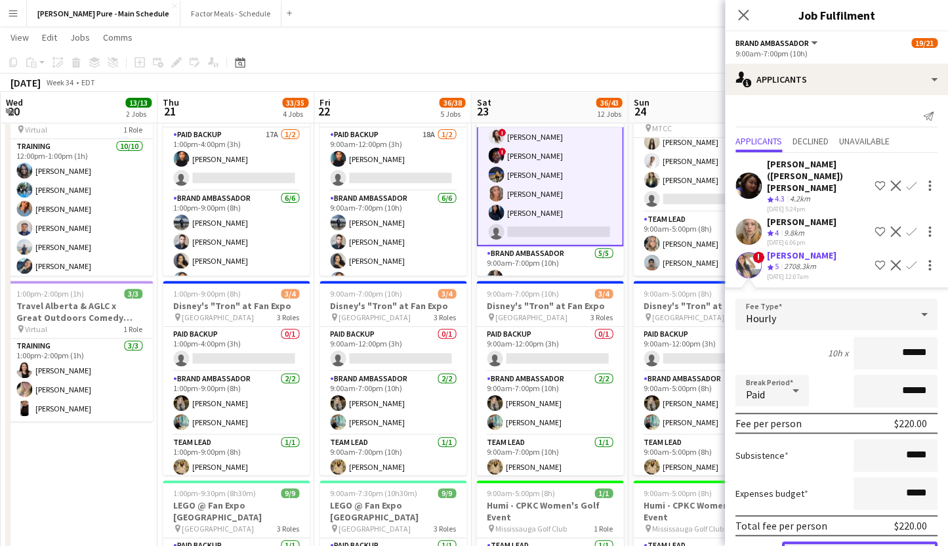
click at [830, 542] on button "Confirm" at bounding box center [860, 555] width 156 height 26
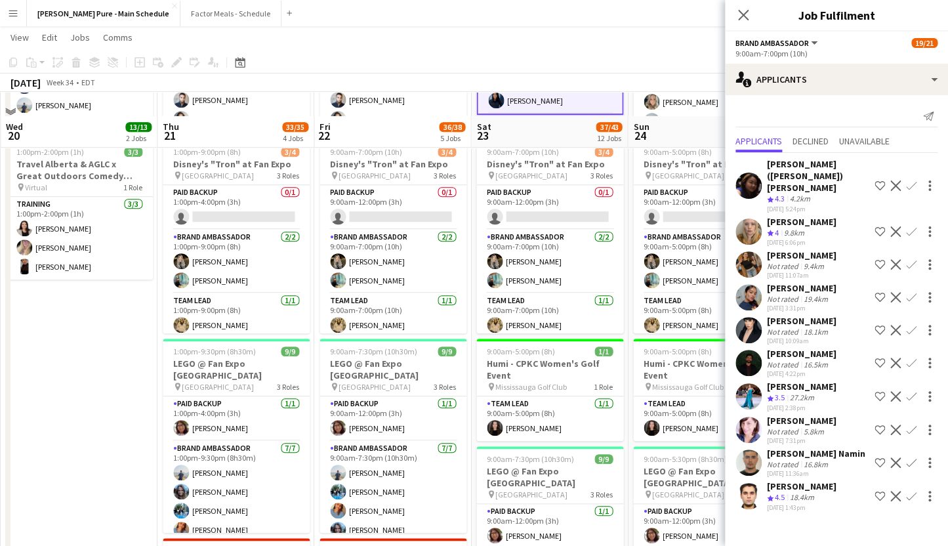
scroll to position [259, 0]
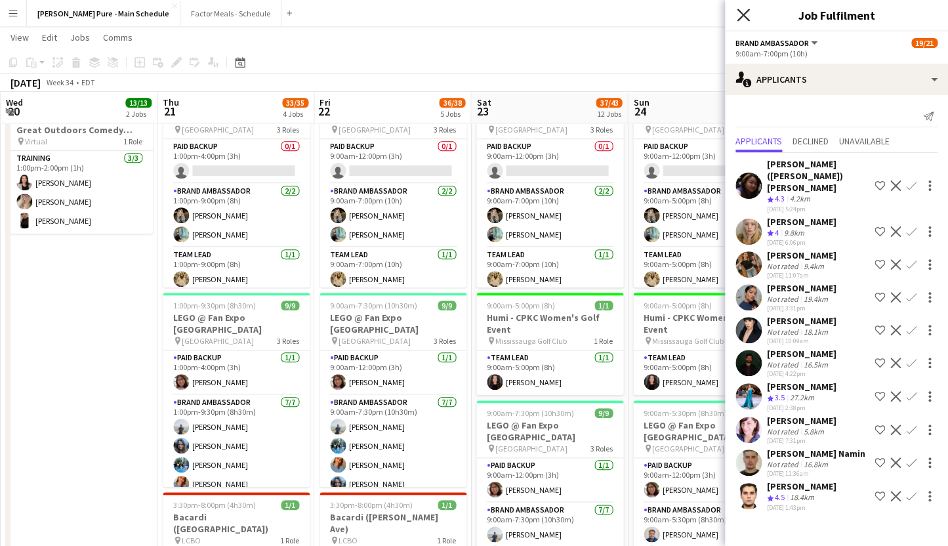
click at [739, 11] on icon at bounding box center [743, 15] width 12 height 12
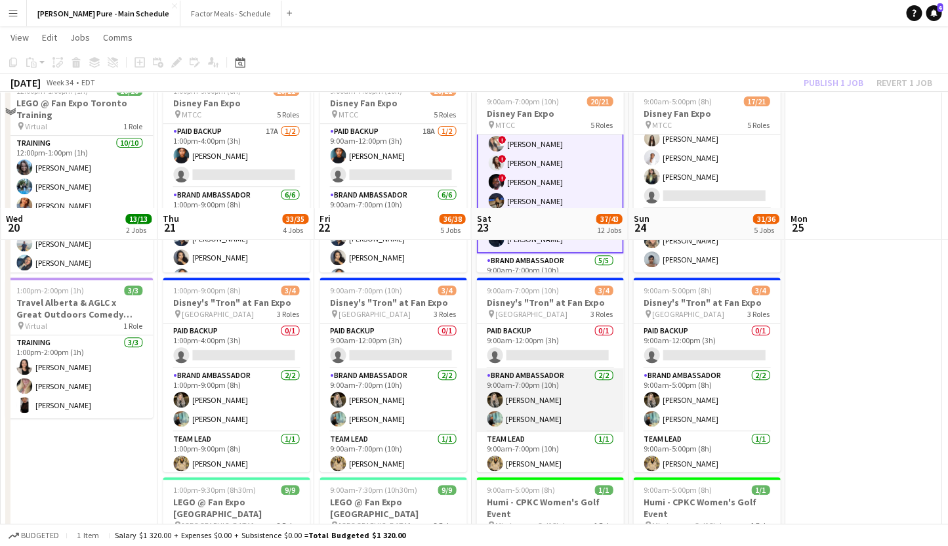
scroll to position [0, 0]
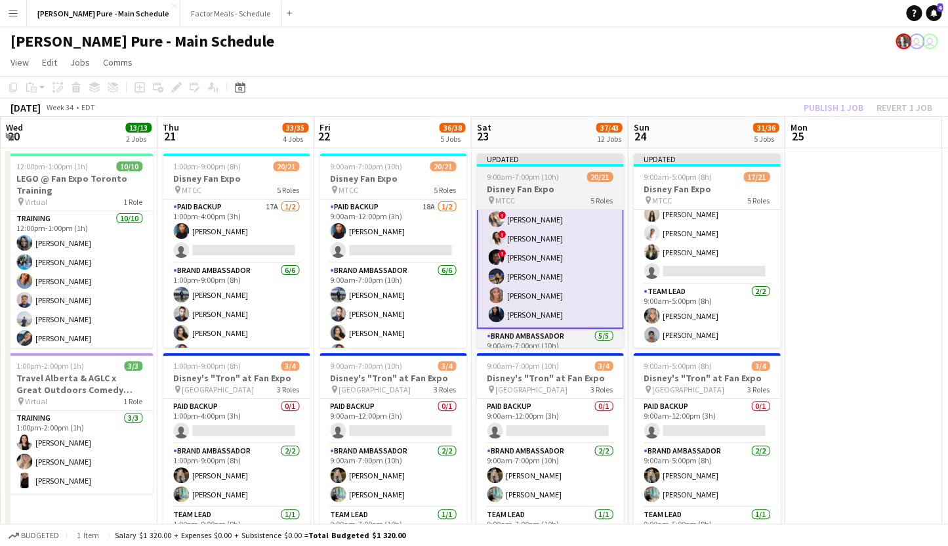
click at [532, 159] on div "Updated" at bounding box center [550, 159] width 147 height 11
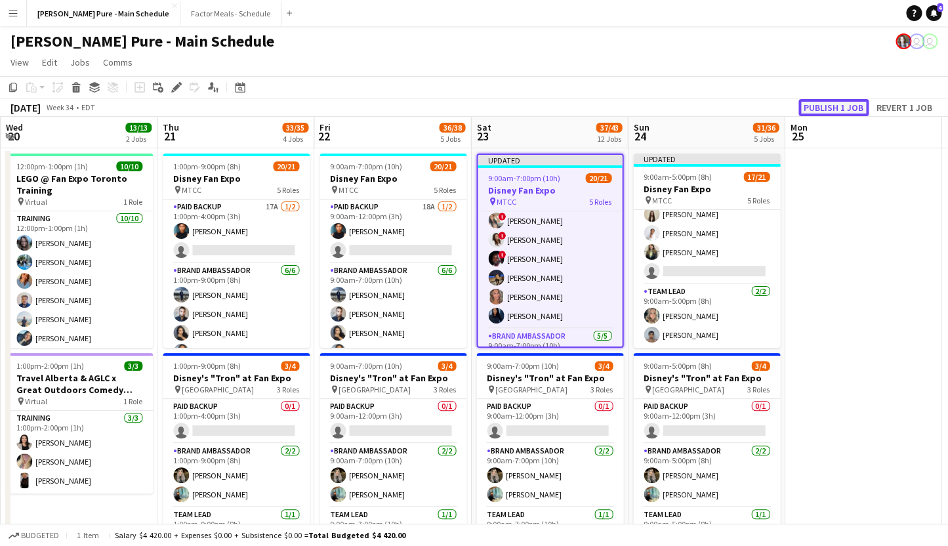
click at [835, 104] on button "Publish 1 job" at bounding box center [834, 107] width 70 height 17
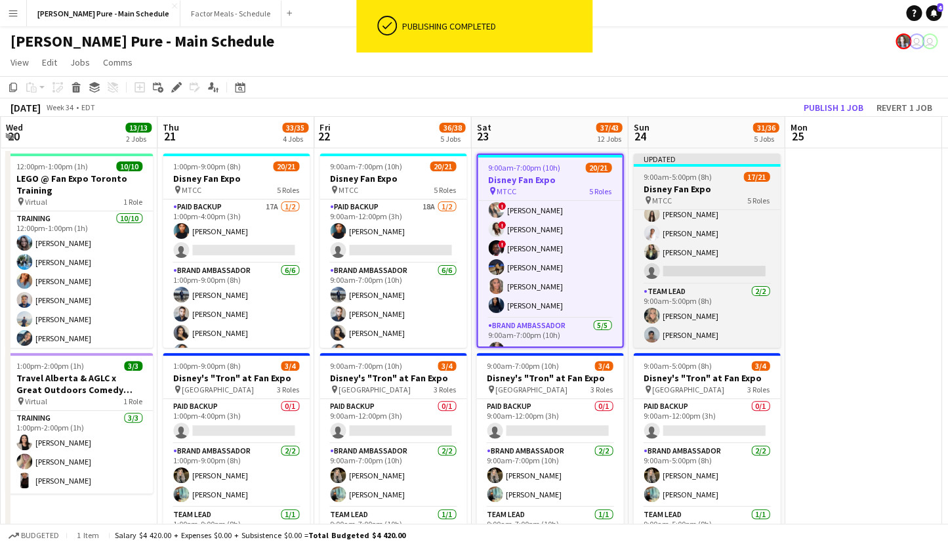
click at [709, 165] on div at bounding box center [706, 165] width 147 height 3
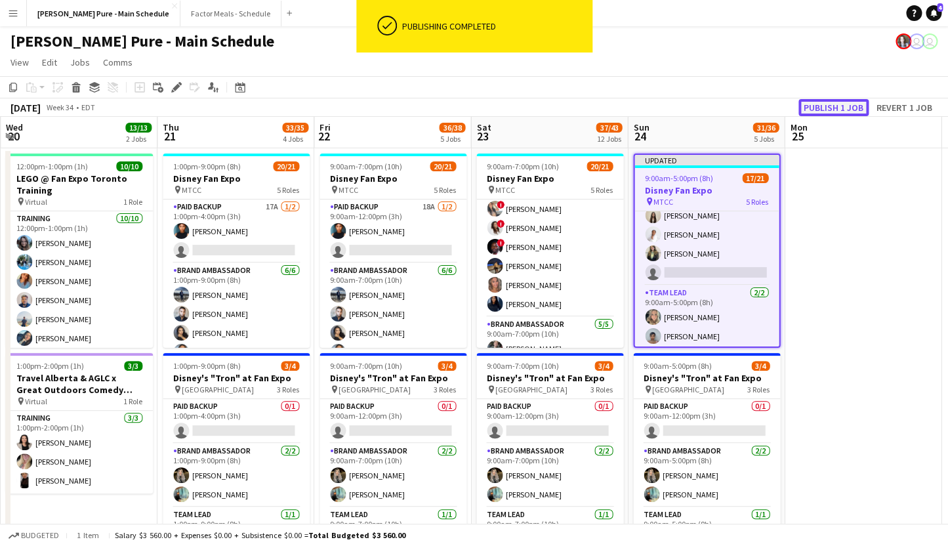
click at [839, 106] on button "Publish 1 job" at bounding box center [834, 107] width 70 height 17
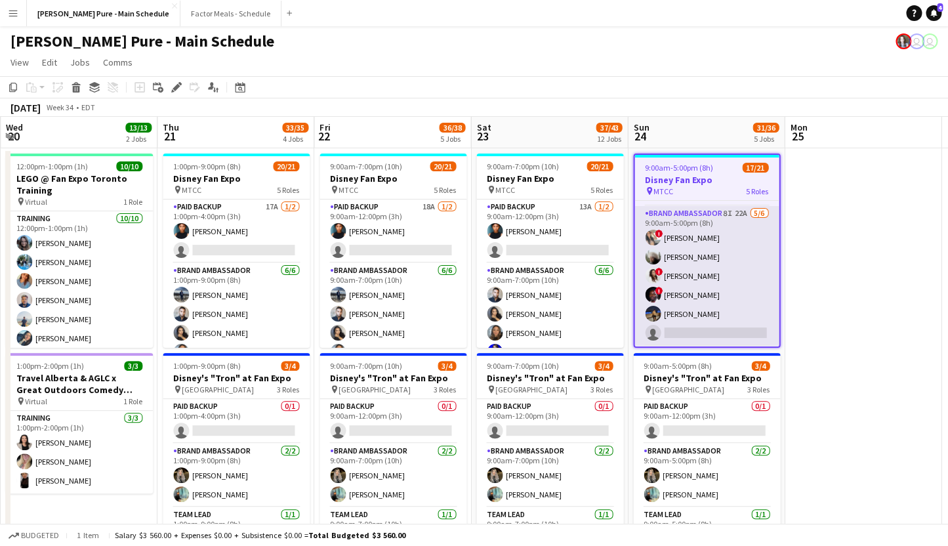
scroll to position [192, 0]
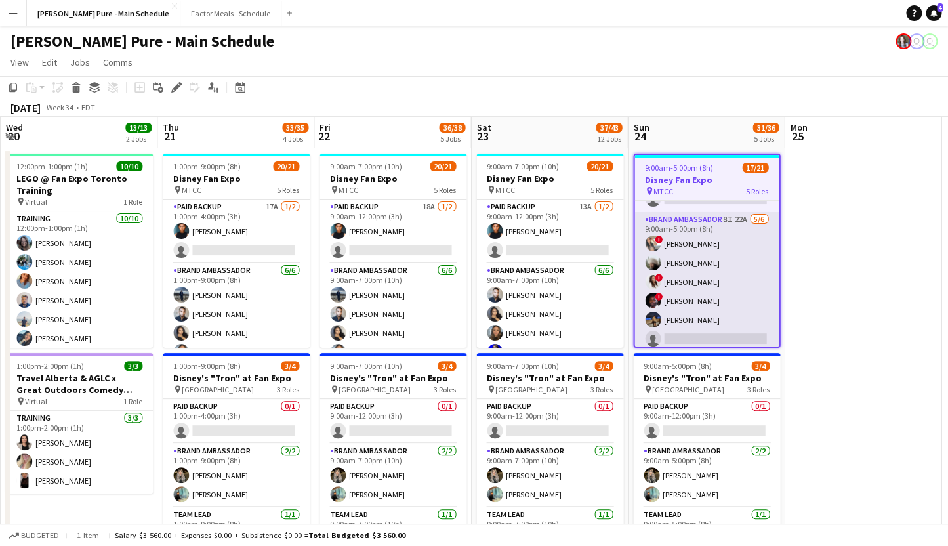
click at [694, 230] on app-card-role "Brand Ambassador 8I 22A [DATE] 9:00am-5:00pm (8h) ! [PERSON_NAME] [PERSON_NAME]…" at bounding box center [707, 282] width 144 height 140
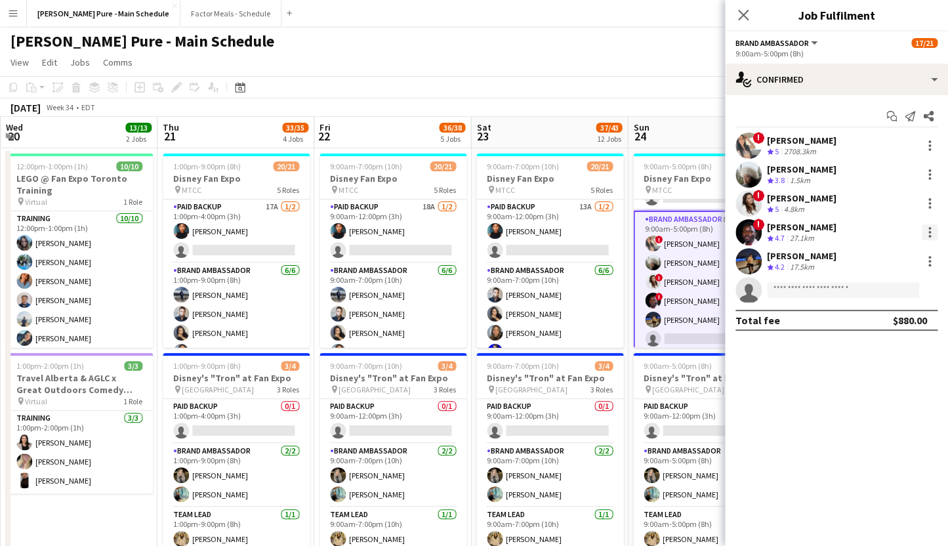
click at [927, 228] on div at bounding box center [930, 232] width 16 height 16
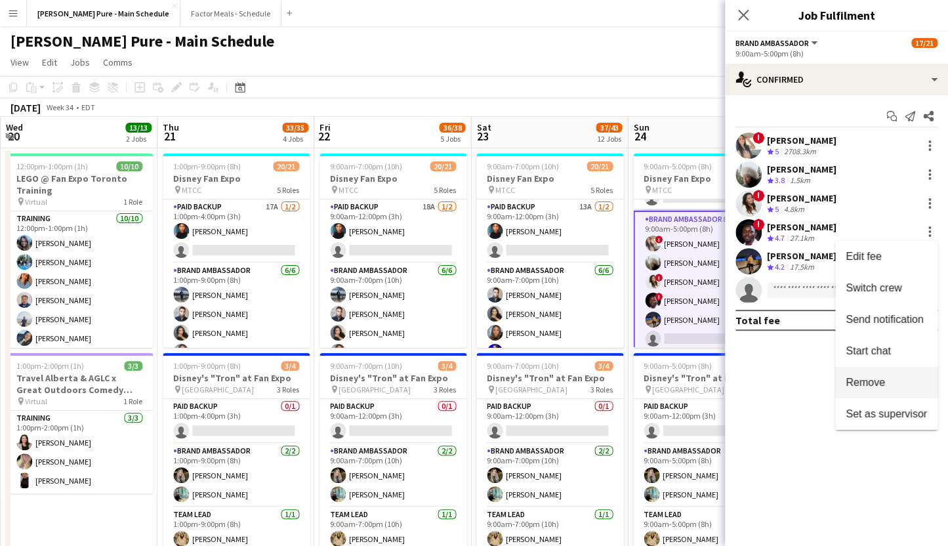
click at [874, 385] on span "Remove" at bounding box center [865, 382] width 39 height 11
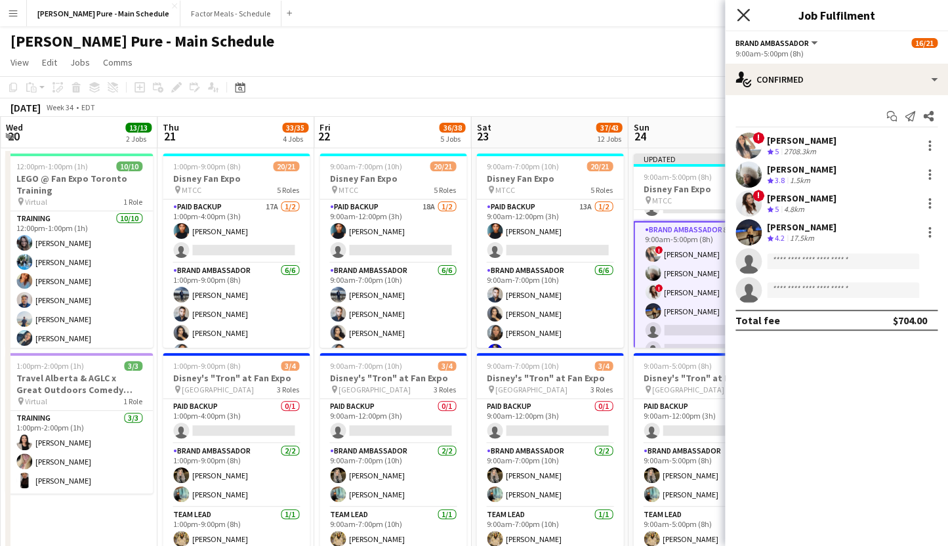
click at [742, 15] on icon at bounding box center [743, 15] width 12 height 12
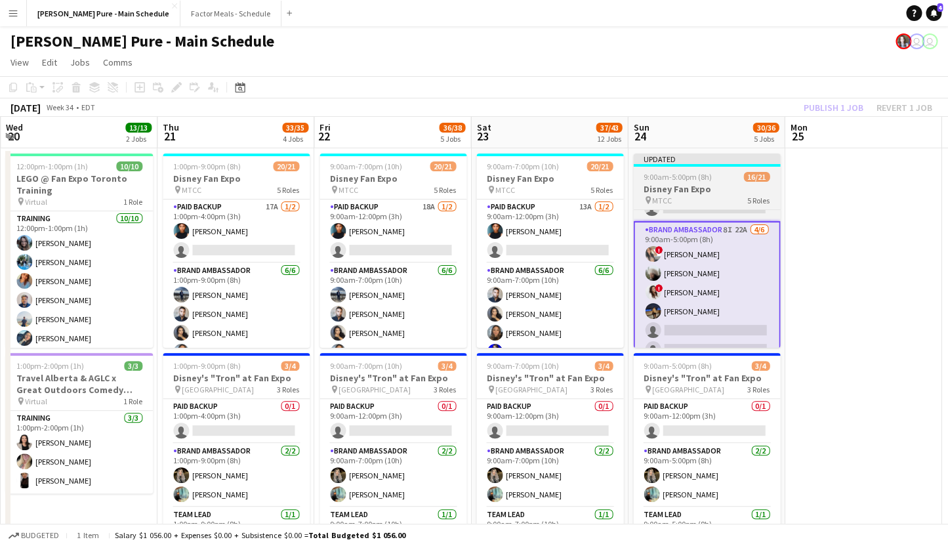
click at [664, 160] on div "Updated" at bounding box center [706, 159] width 147 height 11
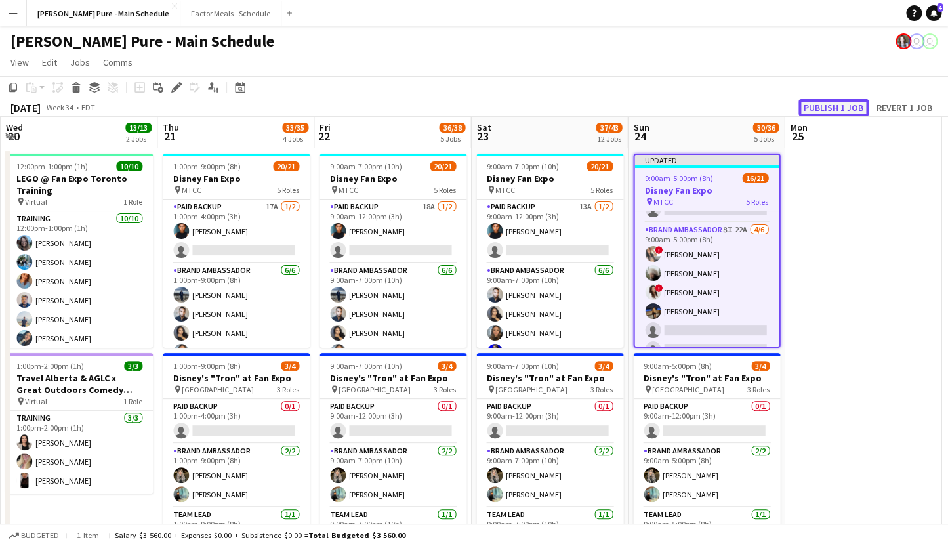
click at [857, 100] on button "Publish 1 job" at bounding box center [834, 107] width 70 height 17
